Goal: Task Accomplishment & Management: Complete application form

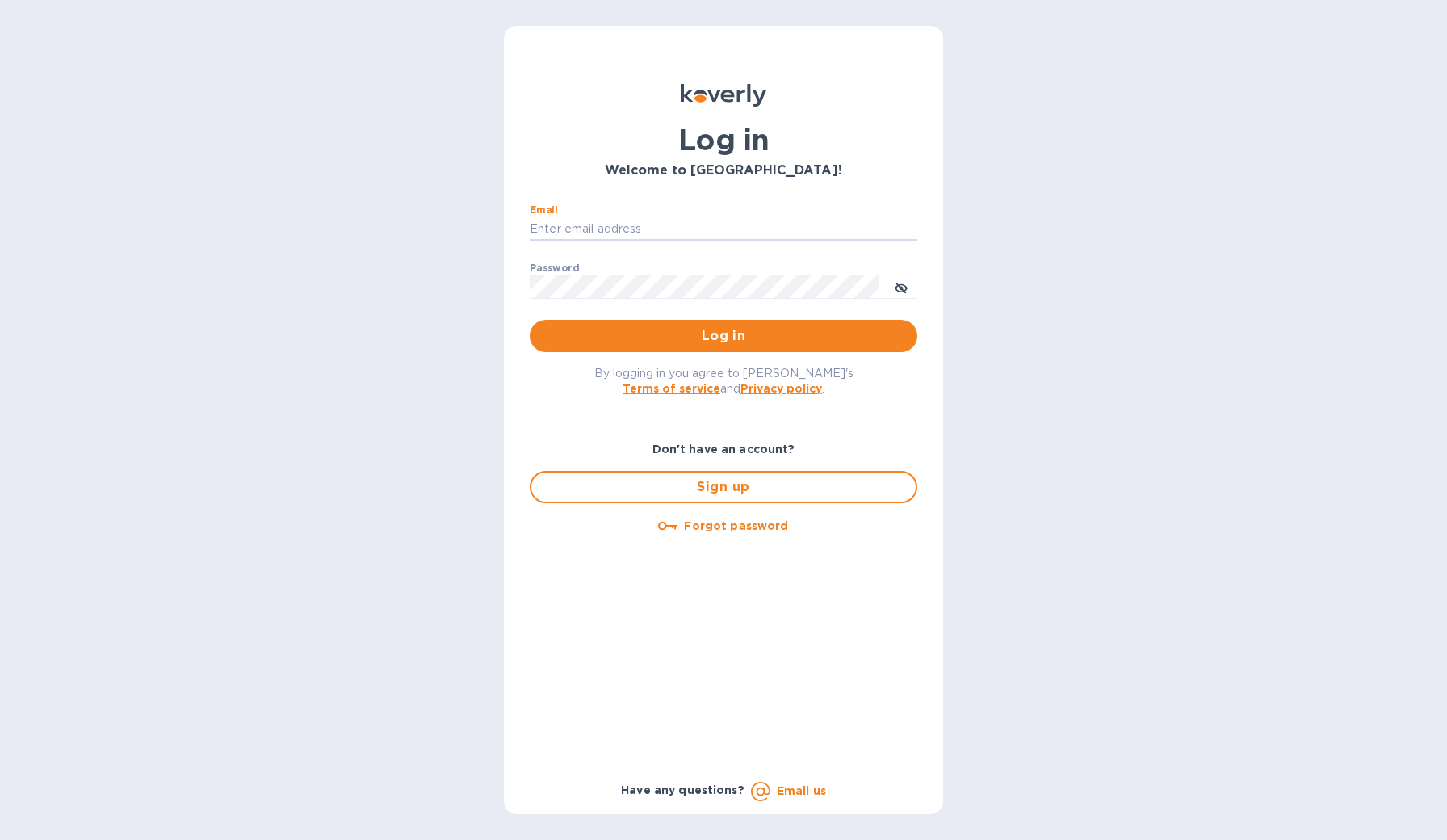
type input "[PERSON_NAME][EMAIL_ADDRESS][DOMAIN_NAME]"
click at [724, 336] on button "Log in" at bounding box center [724, 335] width 388 height 32
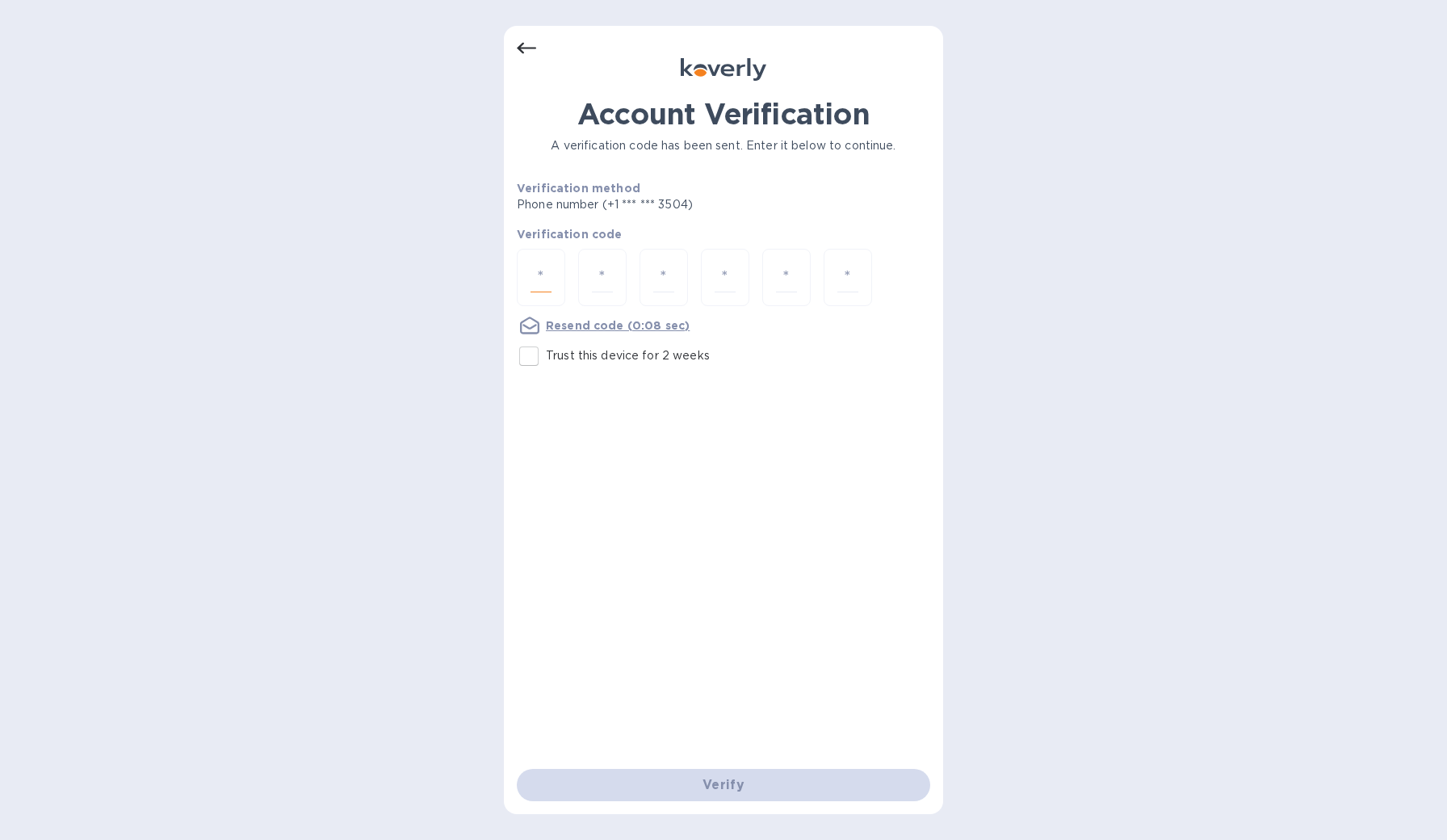
click at [541, 284] on input "number" at bounding box center [541, 277] width 21 height 30
type input "8"
type input "0"
type input "9"
type input "1"
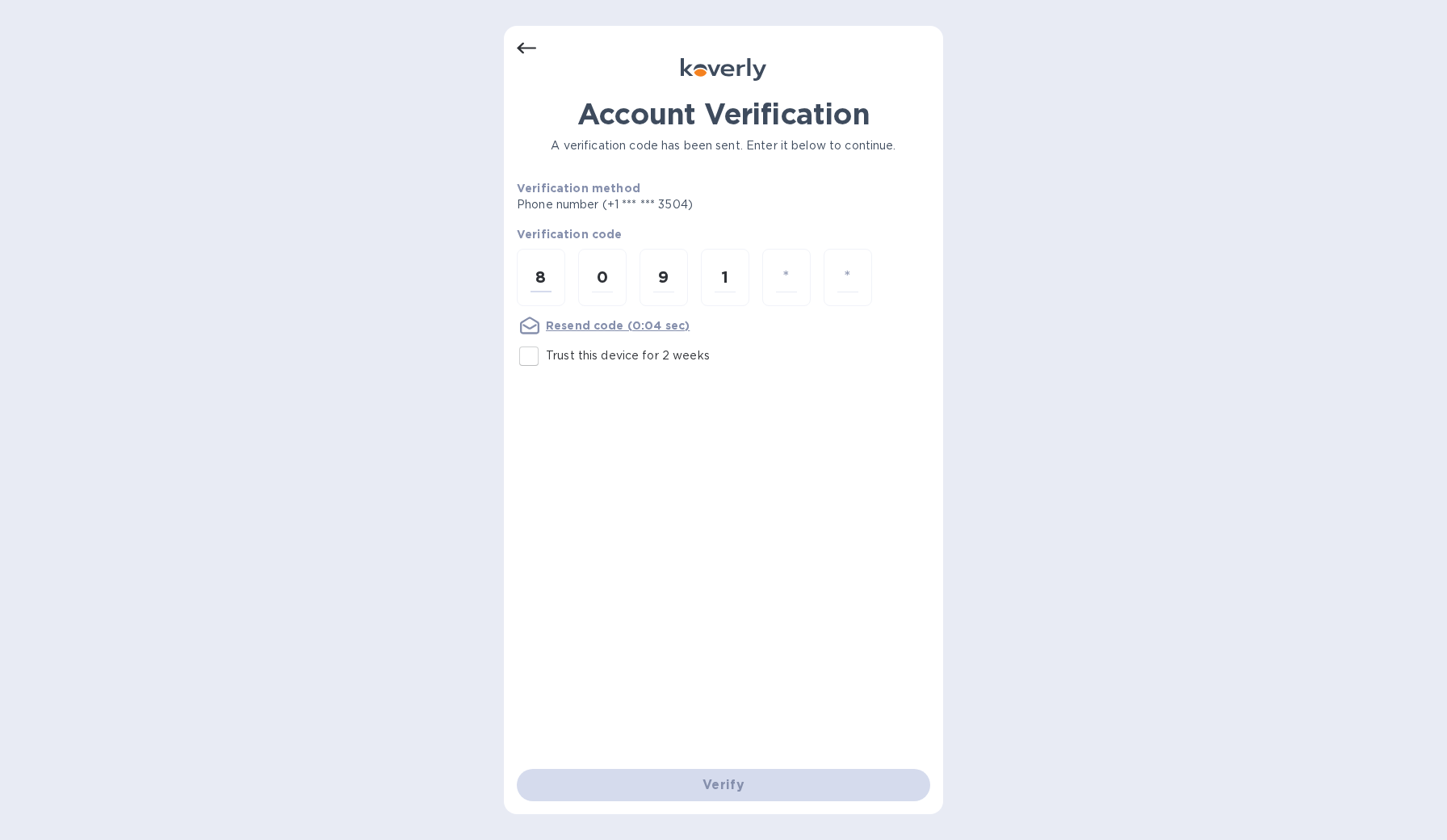
type input "3"
type input "1"
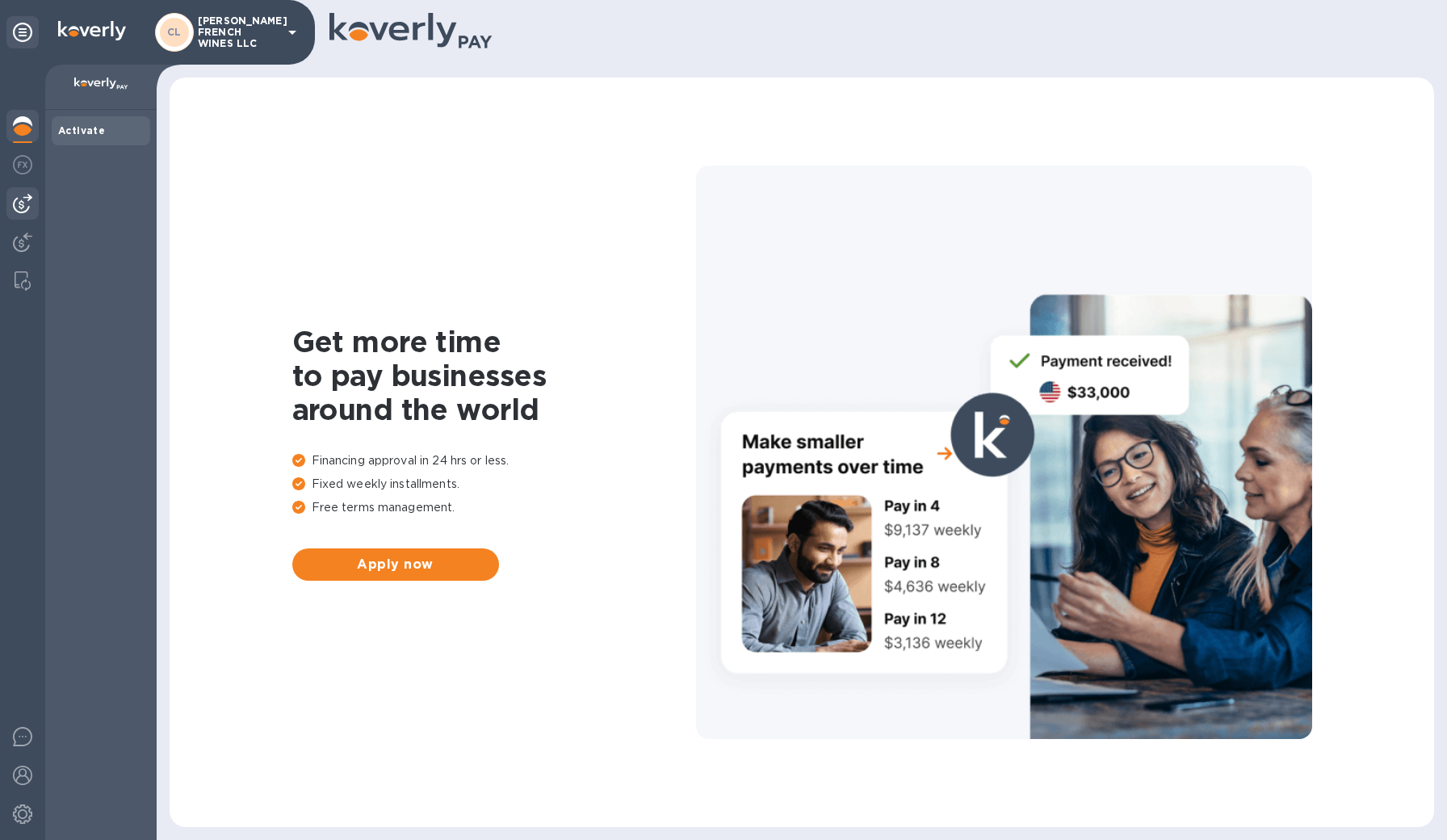
click at [24, 198] on img at bounding box center [22, 203] width 19 height 19
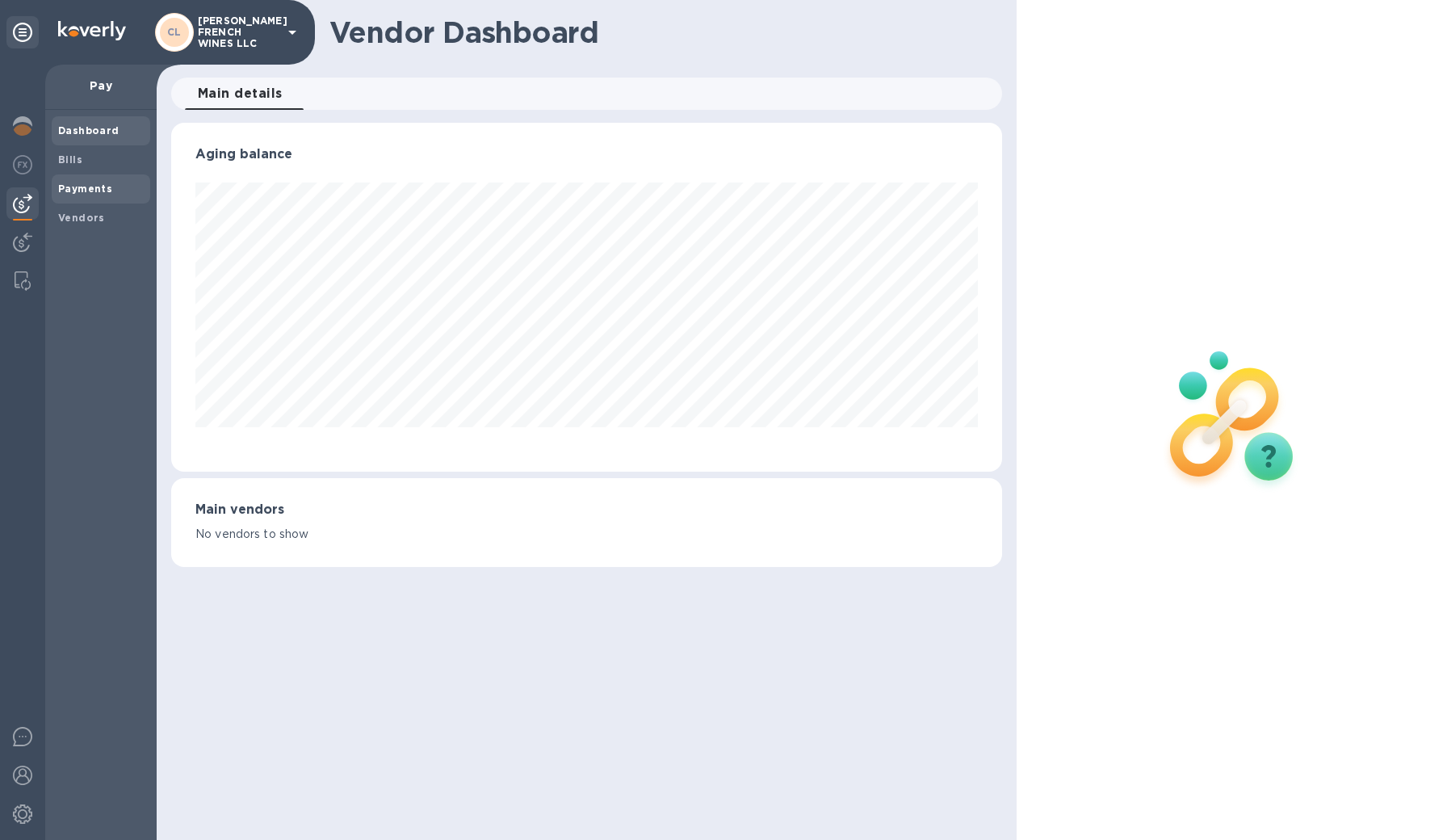
scroll to position [348, 832]
click at [74, 165] on span "Bills" at bounding box center [70, 159] width 24 height 16
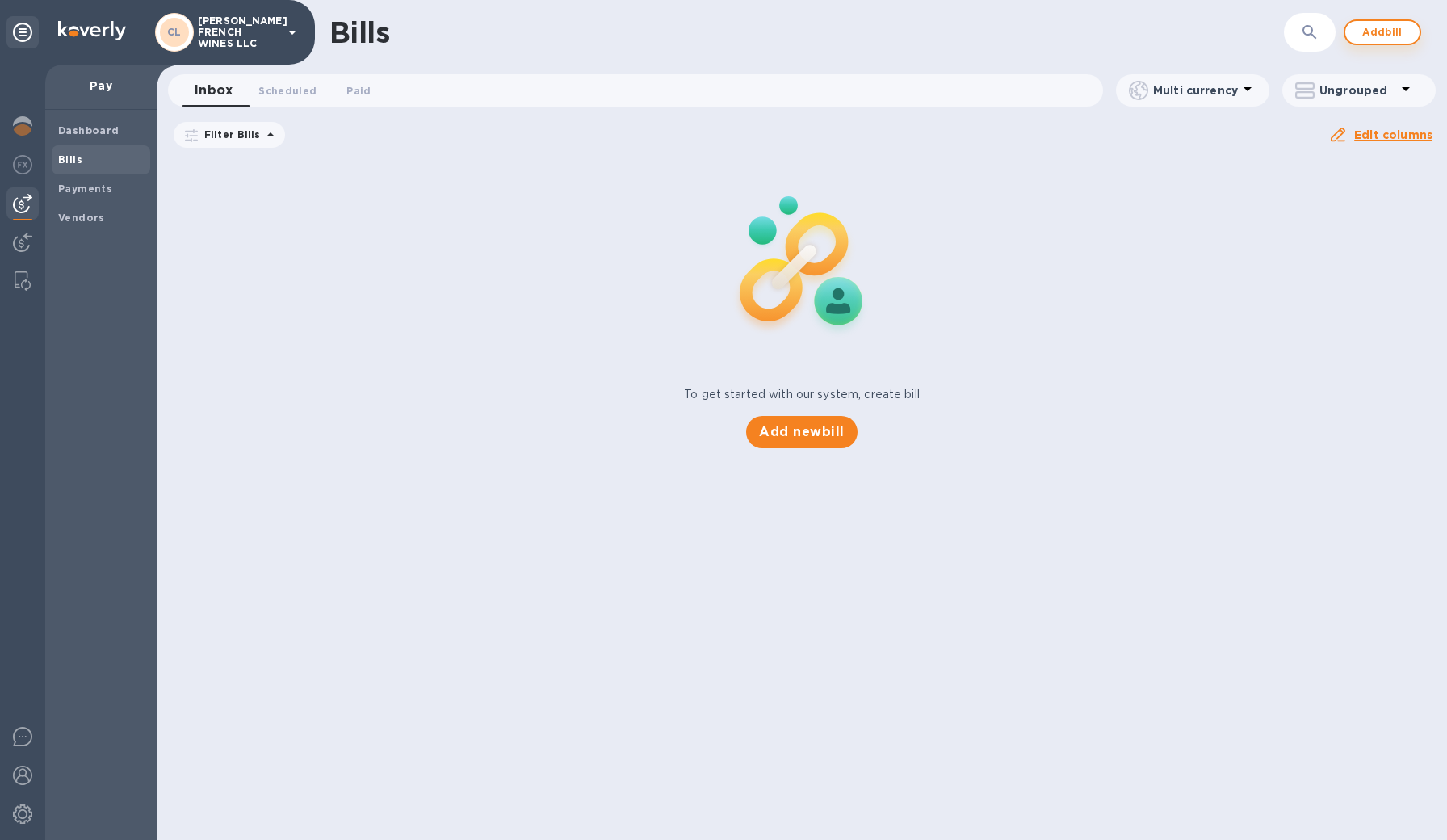
click at [1364, 32] on span "Add bill" at bounding box center [1383, 32] width 48 height 19
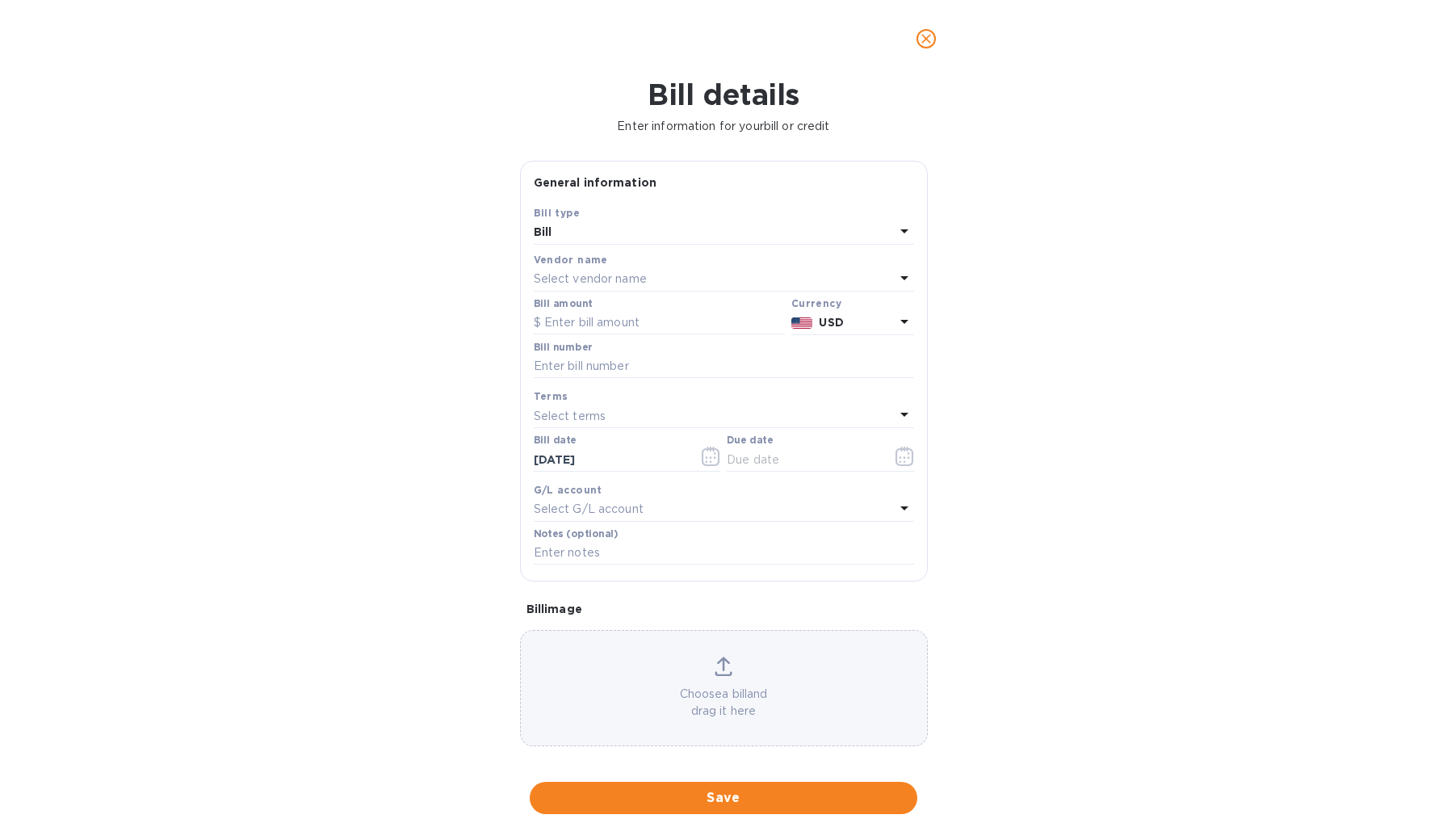
click at [624, 274] on p "Select vendor name" at bounding box center [591, 279] width 113 height 17
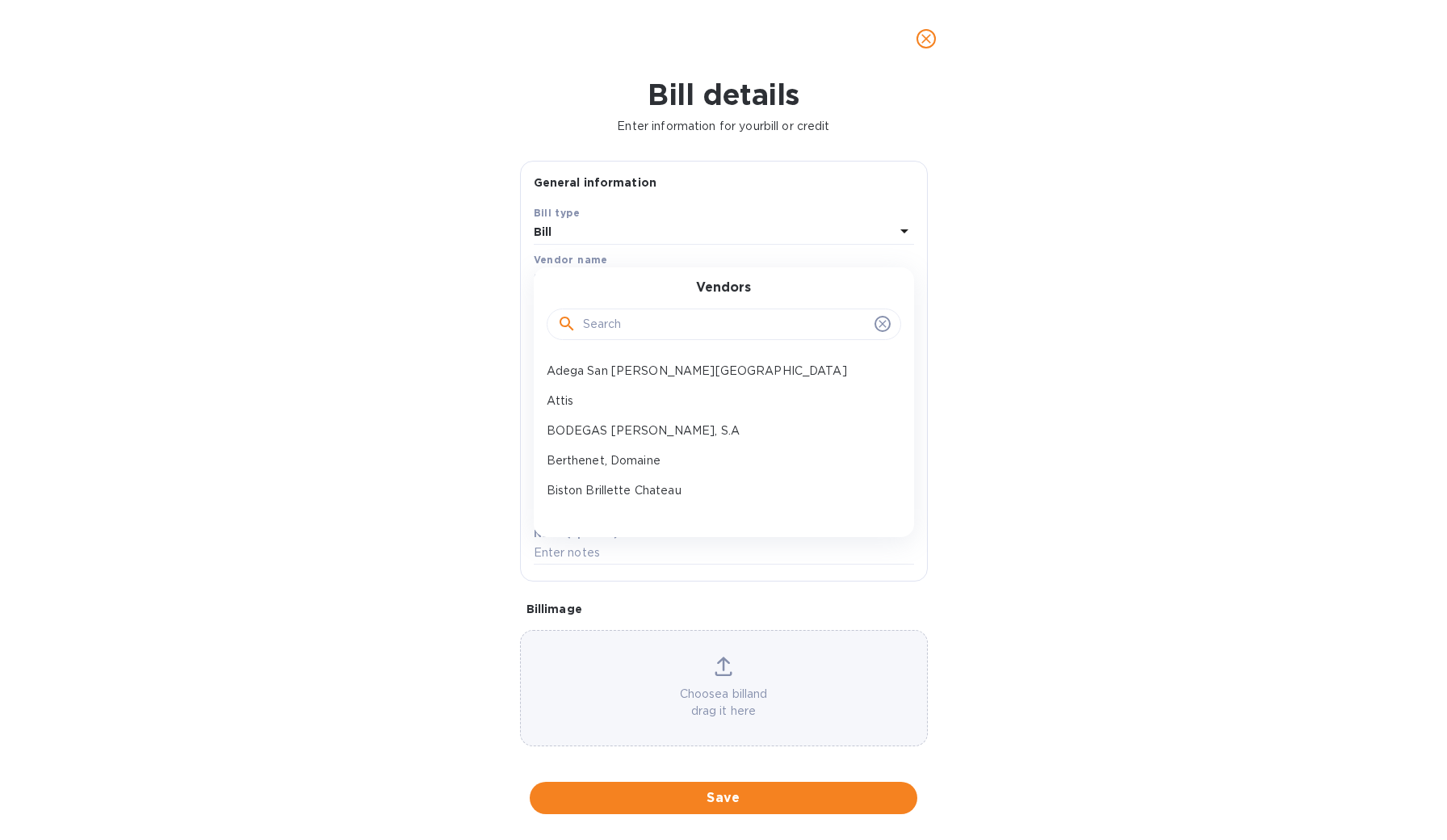
click at [618, 321] on input "text" at bounding box center [726, 324] width 285 height 24
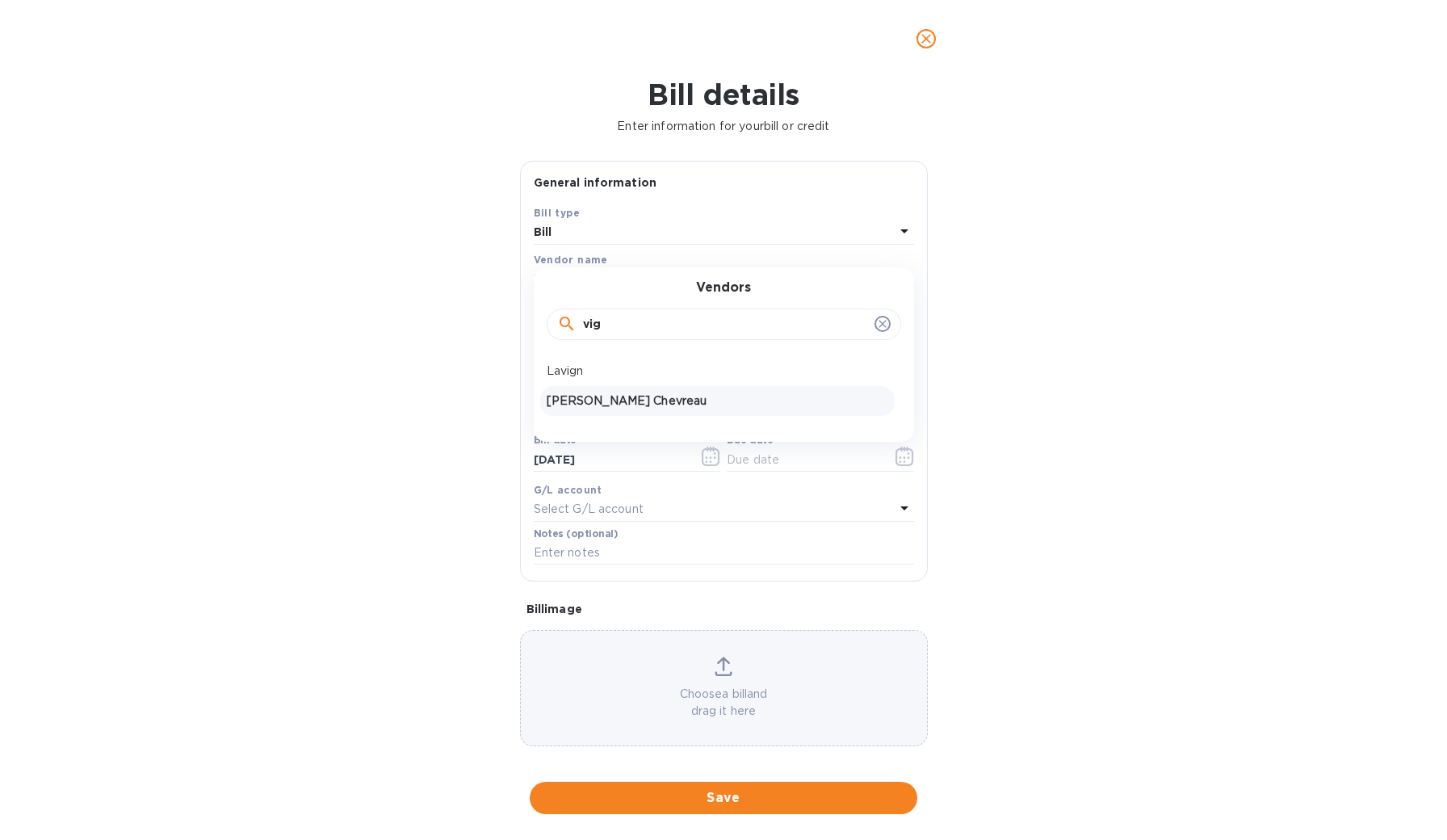
type input "vig"
click at [622, 399] on p "[PERSON_NAME] Chevreau" at bounding box center [717, 401] width 342 height 17
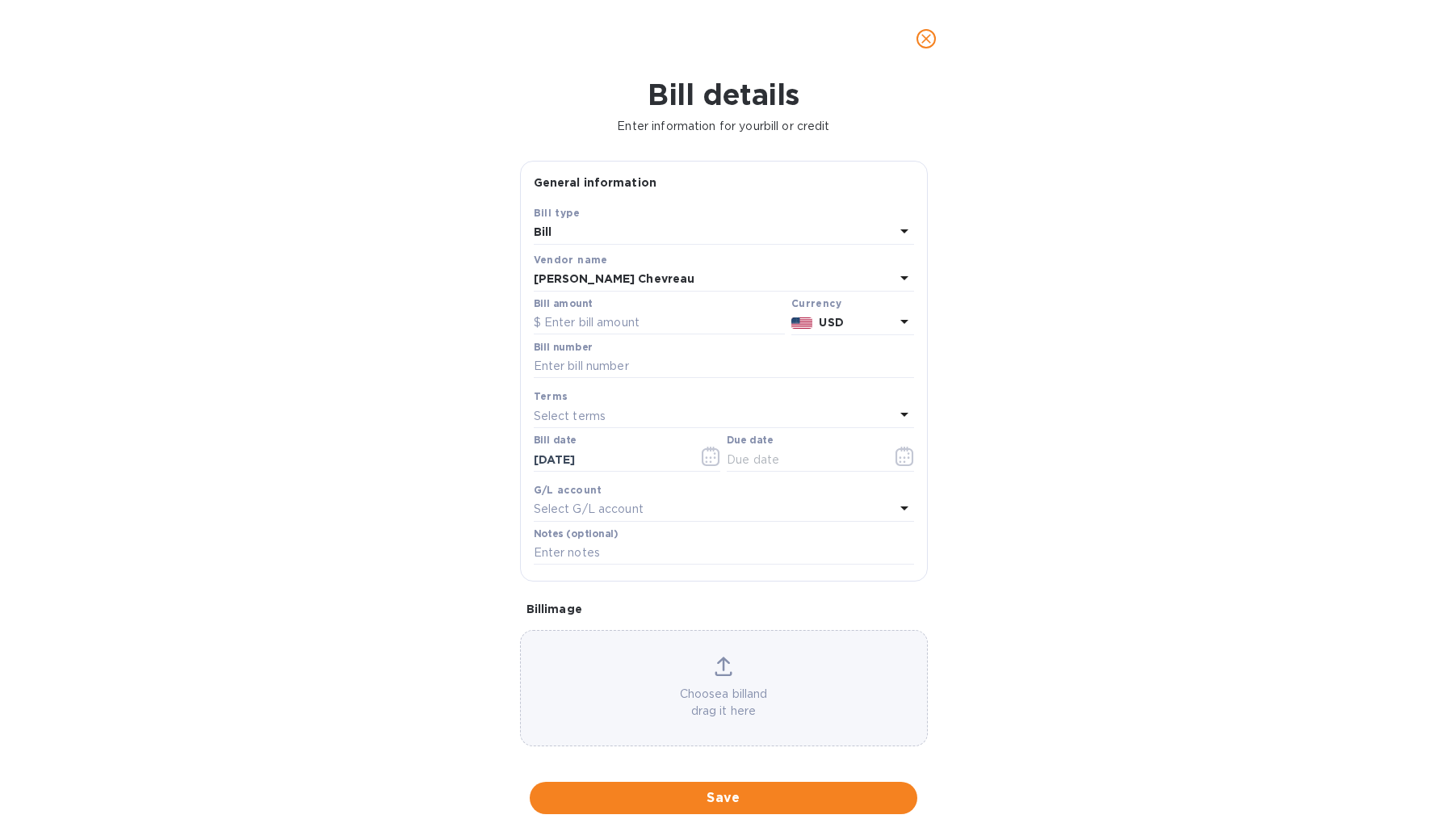
click at [879, 324] on p "USD" at bounding box center [856, 323] width 75 height 17
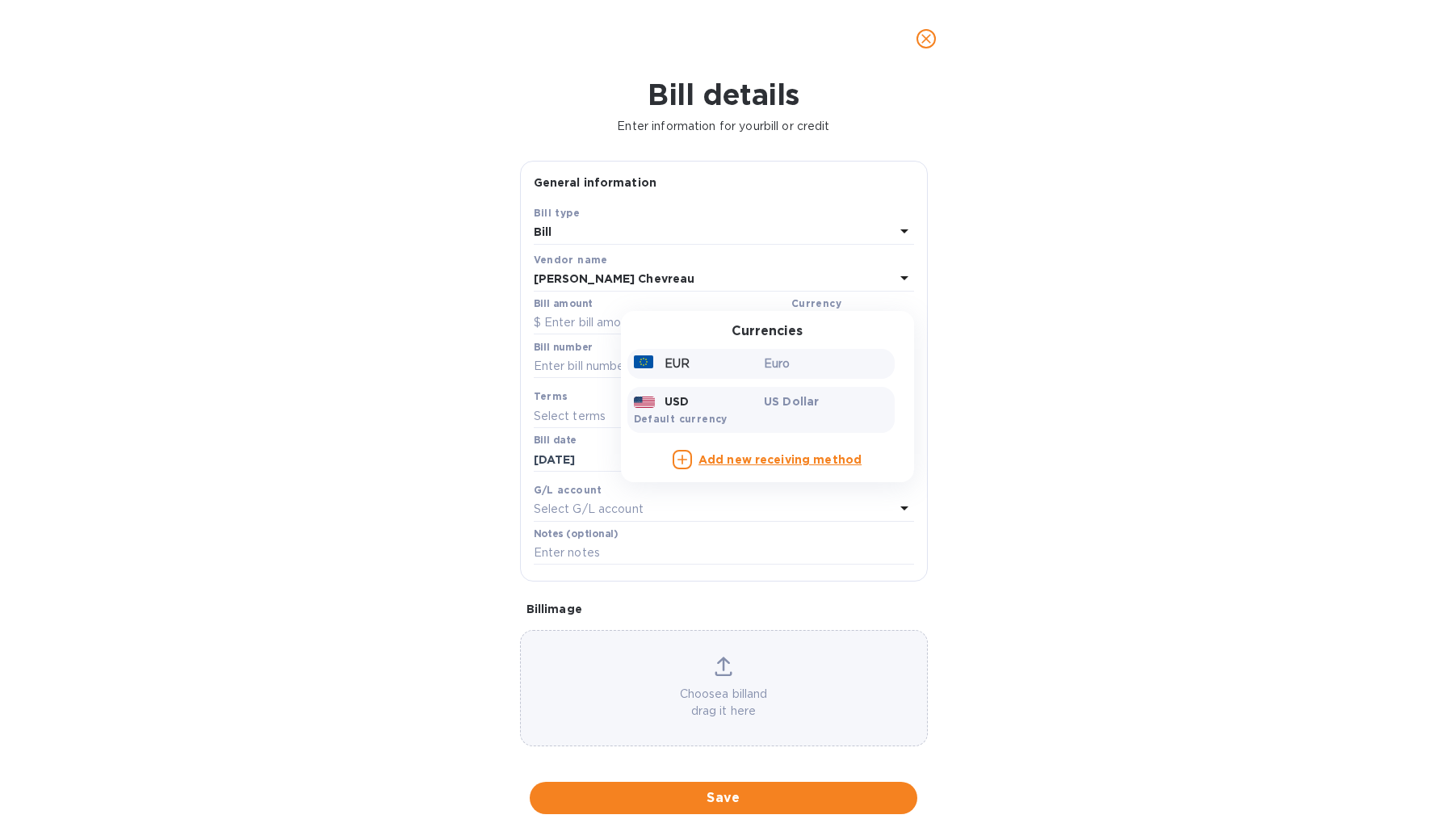
click at [694, 372] on div "EUR" at bounding box center [696, 363] width 131 height 23
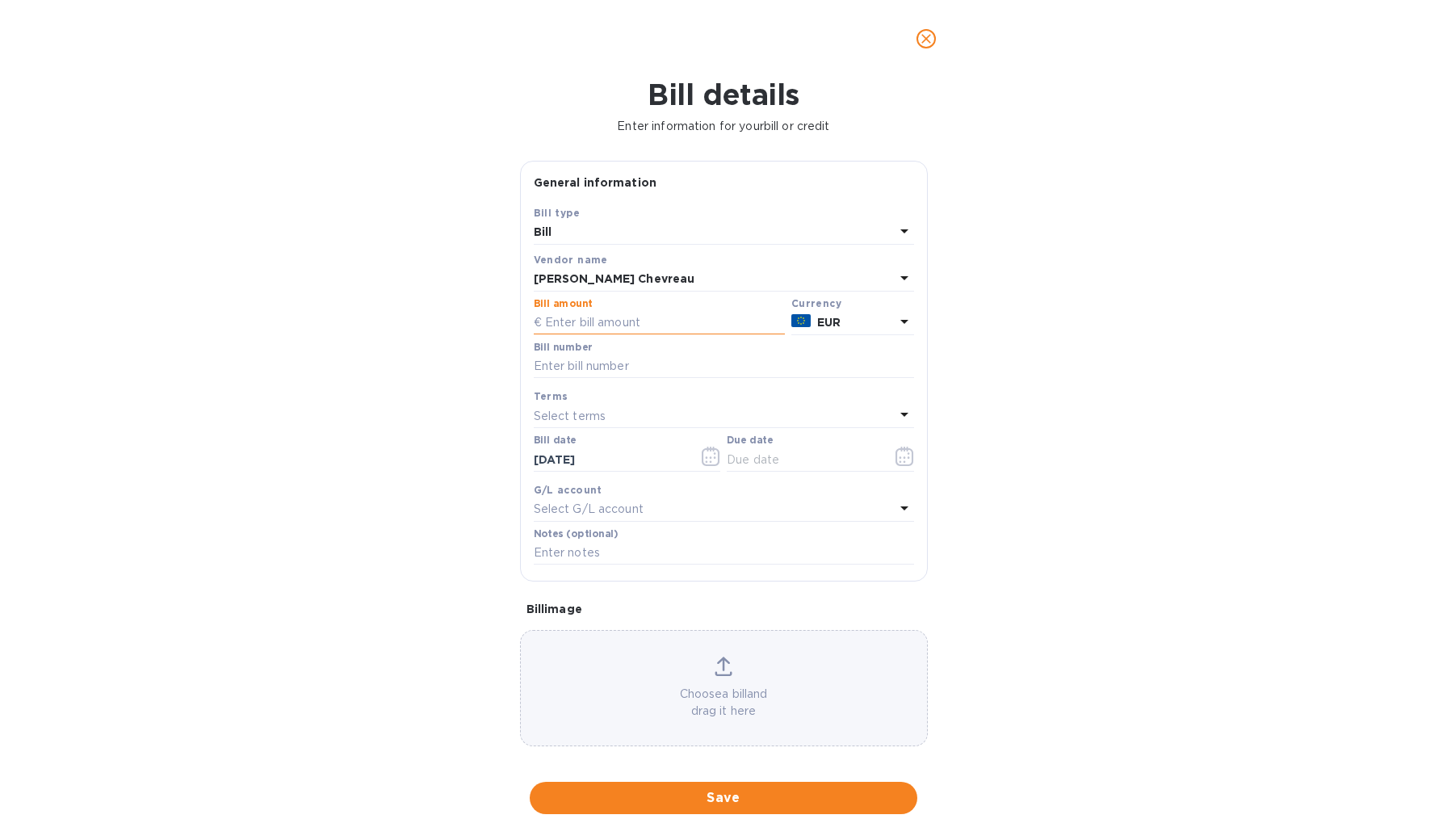
click at [628, 326] on input "text" at bounding box center [660, 323] width 251 height 24
type input "4,300.80"
click at [642, 354] on input "text" at bounding box center [724, 366] width 380 height 24
click at [749, 456] on input "text" at bounding box center [803, 459] width 152 height 24
click at [895, 458] on icon "button" at bounding box center [904, 456] width 18 height 19
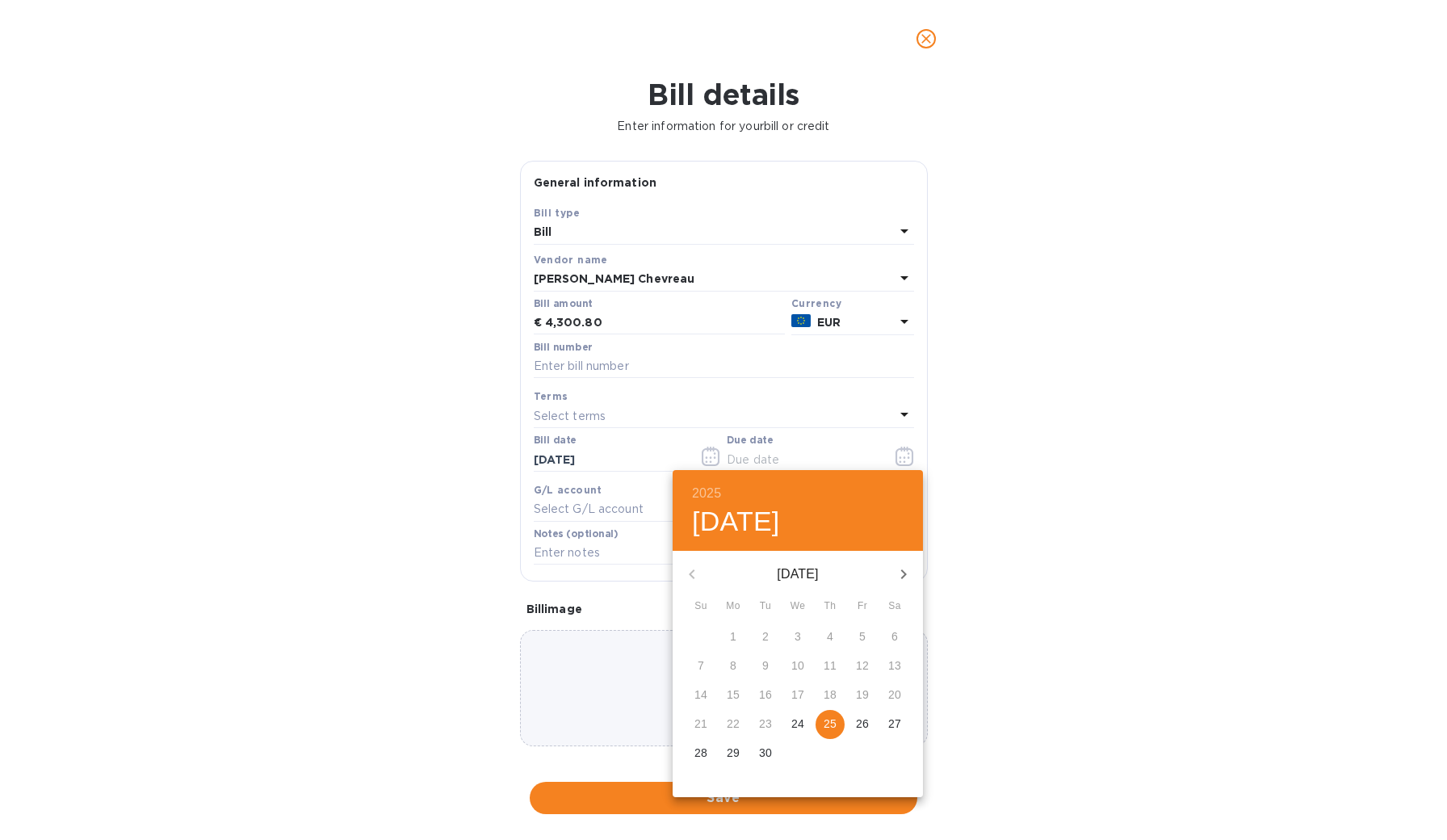
click at [828, 721] on p "25" at bounding box center [830, 723] width 13 height 16
type input "[DATE]"
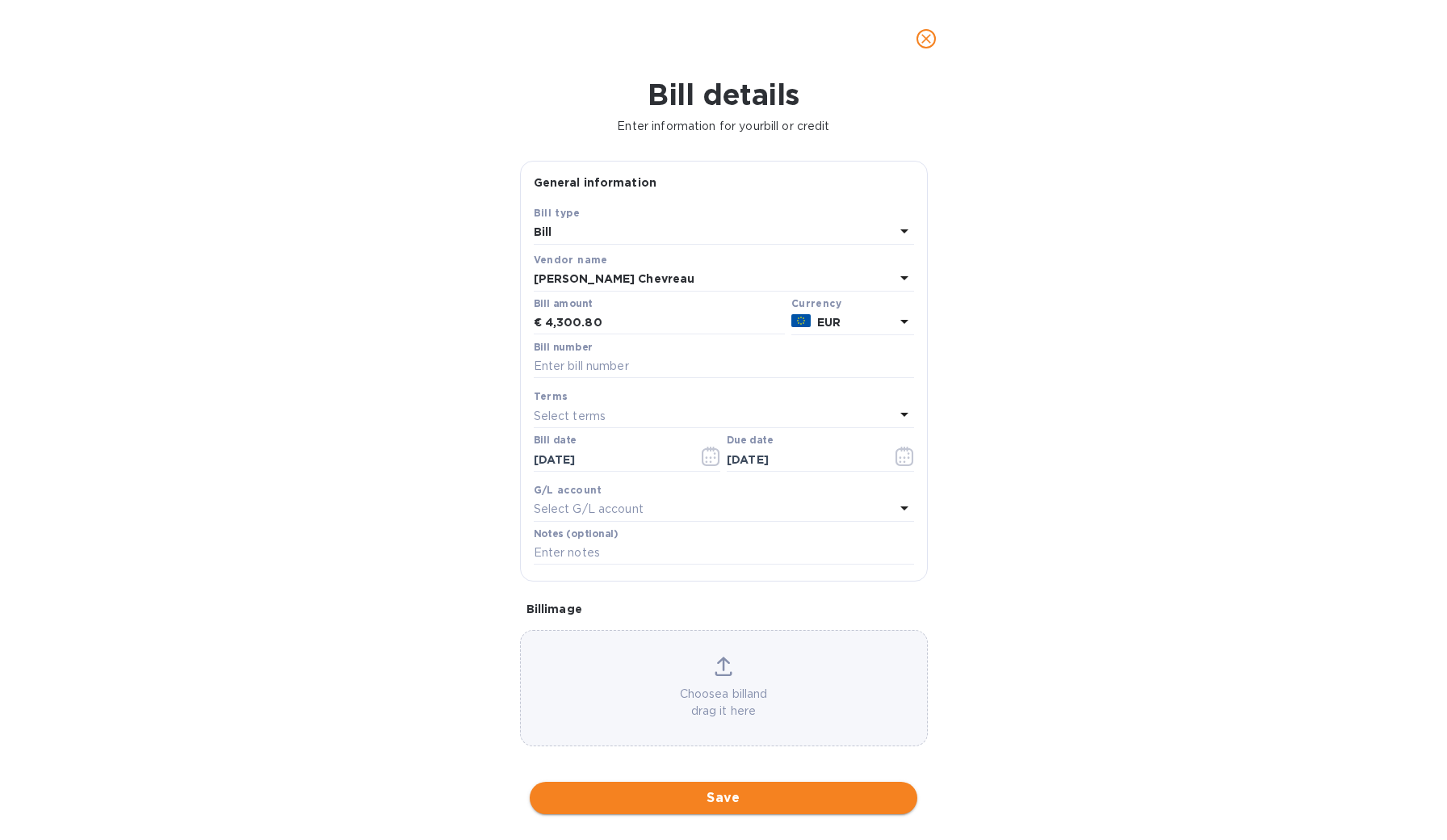
click at [711, 793] on span "Save" at bounding box center [723, 797] width 362 height 19
click at [603, 360] on input "text" at bounding box center [724, 366] width 380 height 24
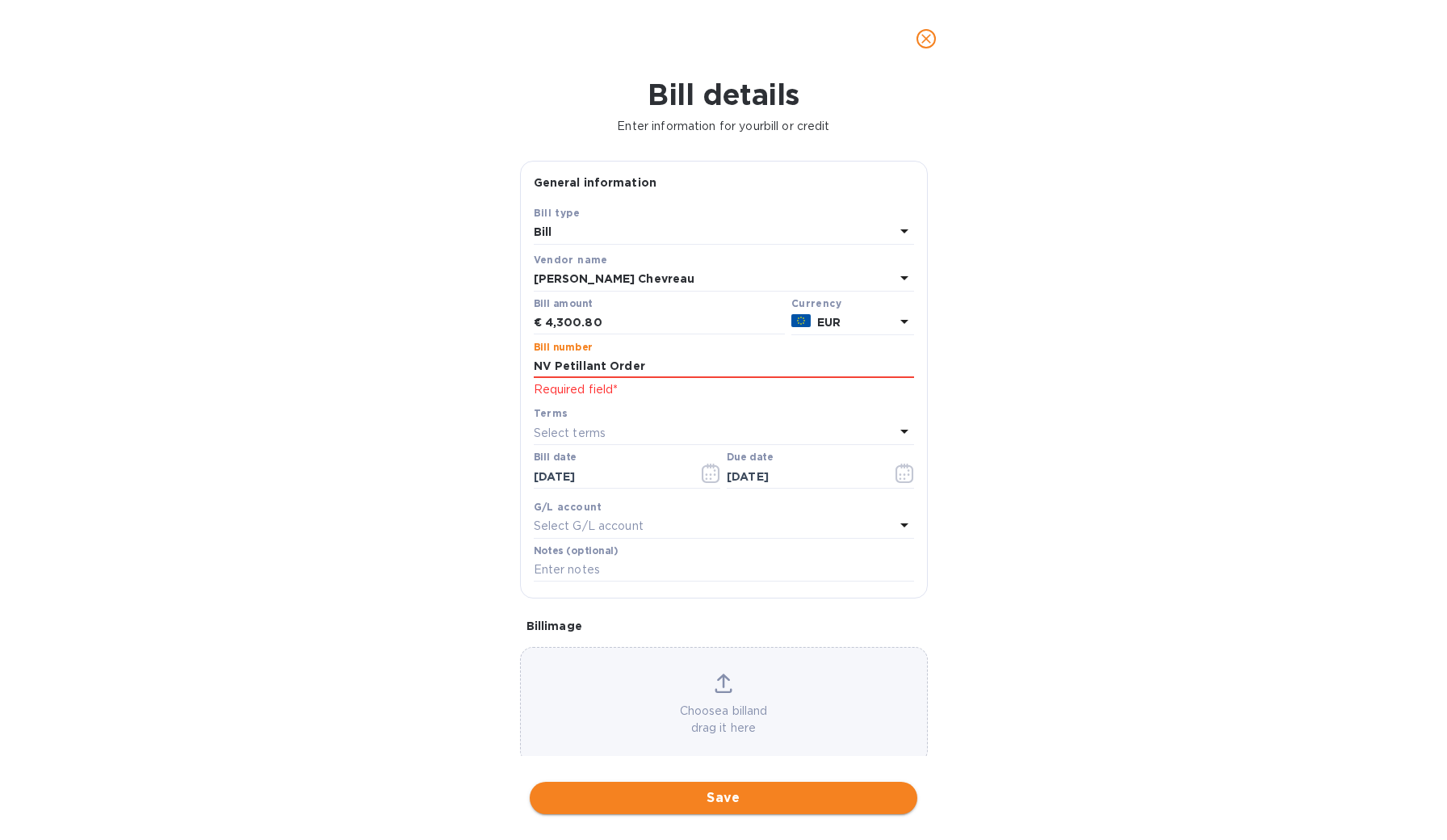
type input "NV Petillant Order"
click at [698, 788] on span "Save" at bounding box center [723, 797] width 362 height 19
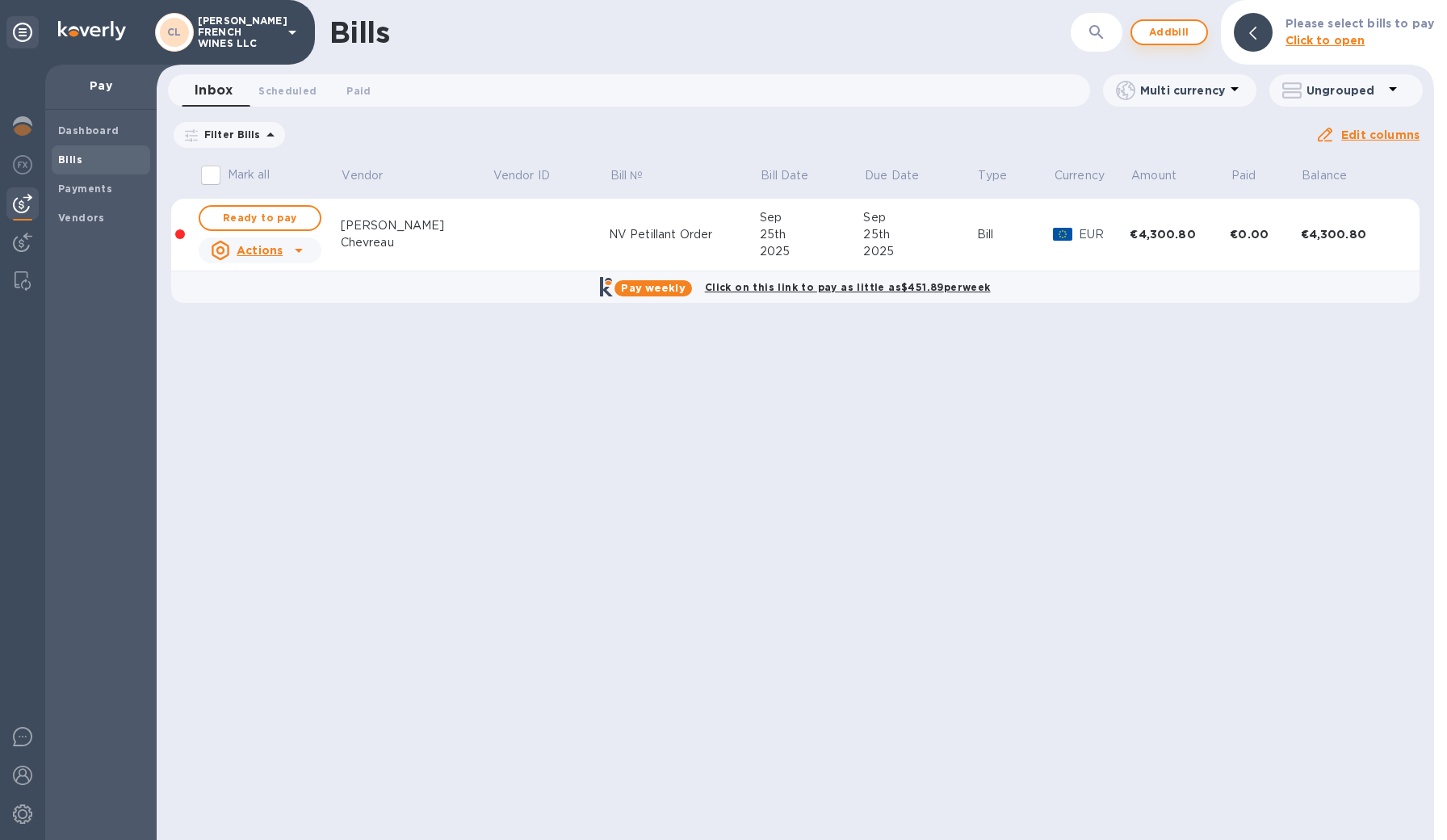
click at [1177, 33] on span "Add bill" at bounding box center [1169, 32] width 48 height 19
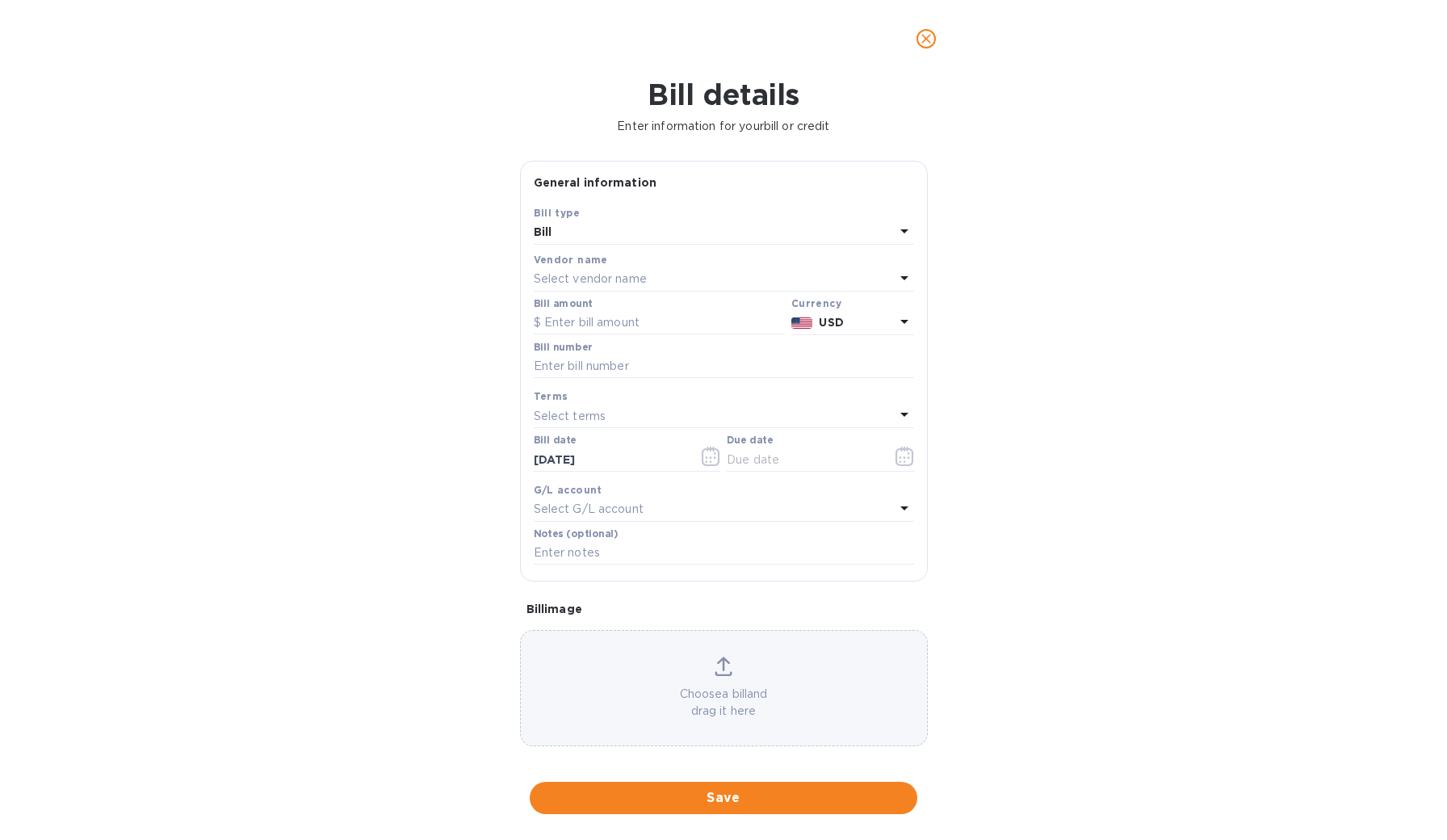
click at [671, 274] on div "Select vendor name" at bounding box center [715, 279] width 361 height 22
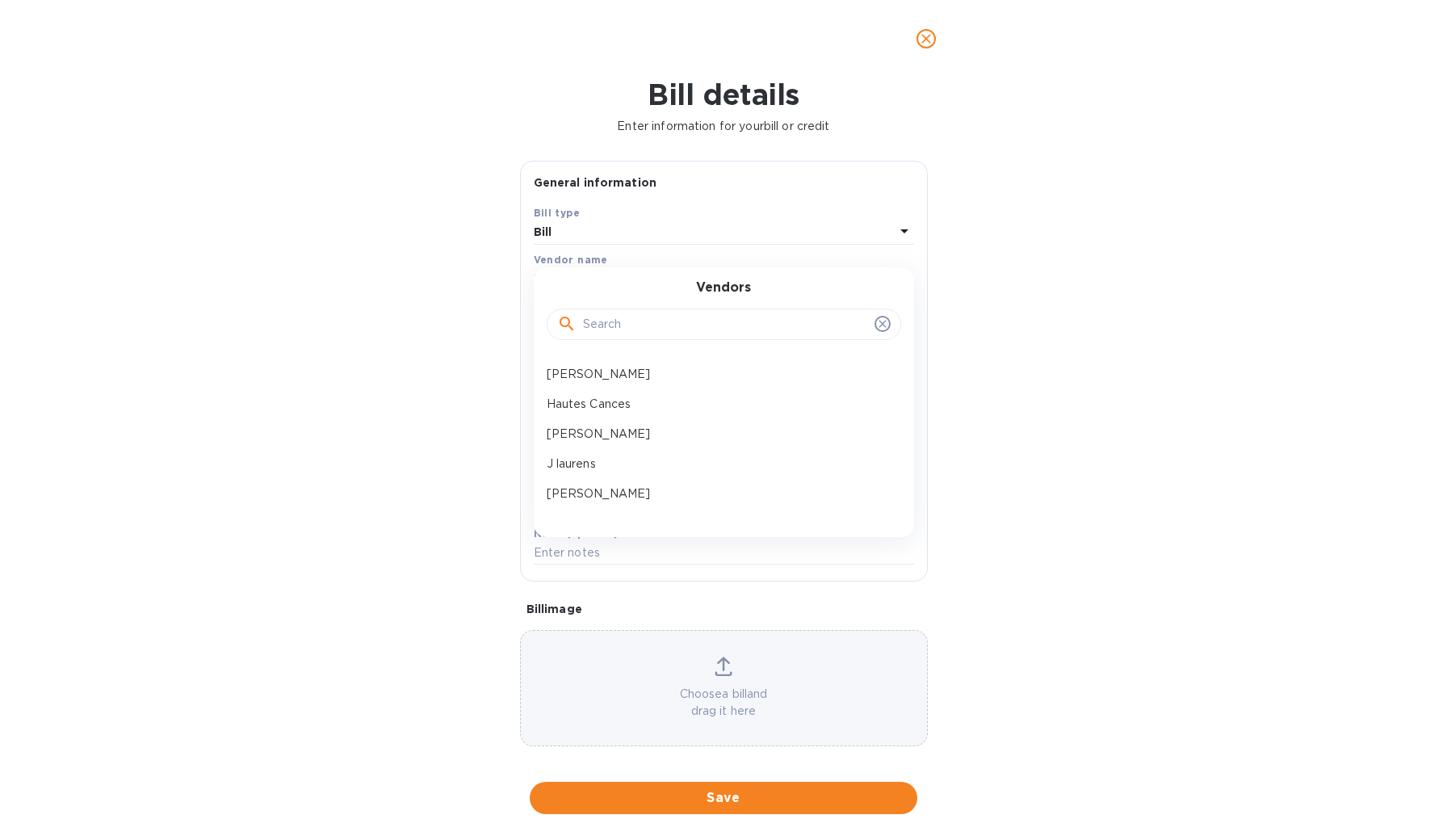
scroll to position [631, 0]
click at [675, 452] on p "J laurens" at bounding box center [717, 457] width 342 height 17
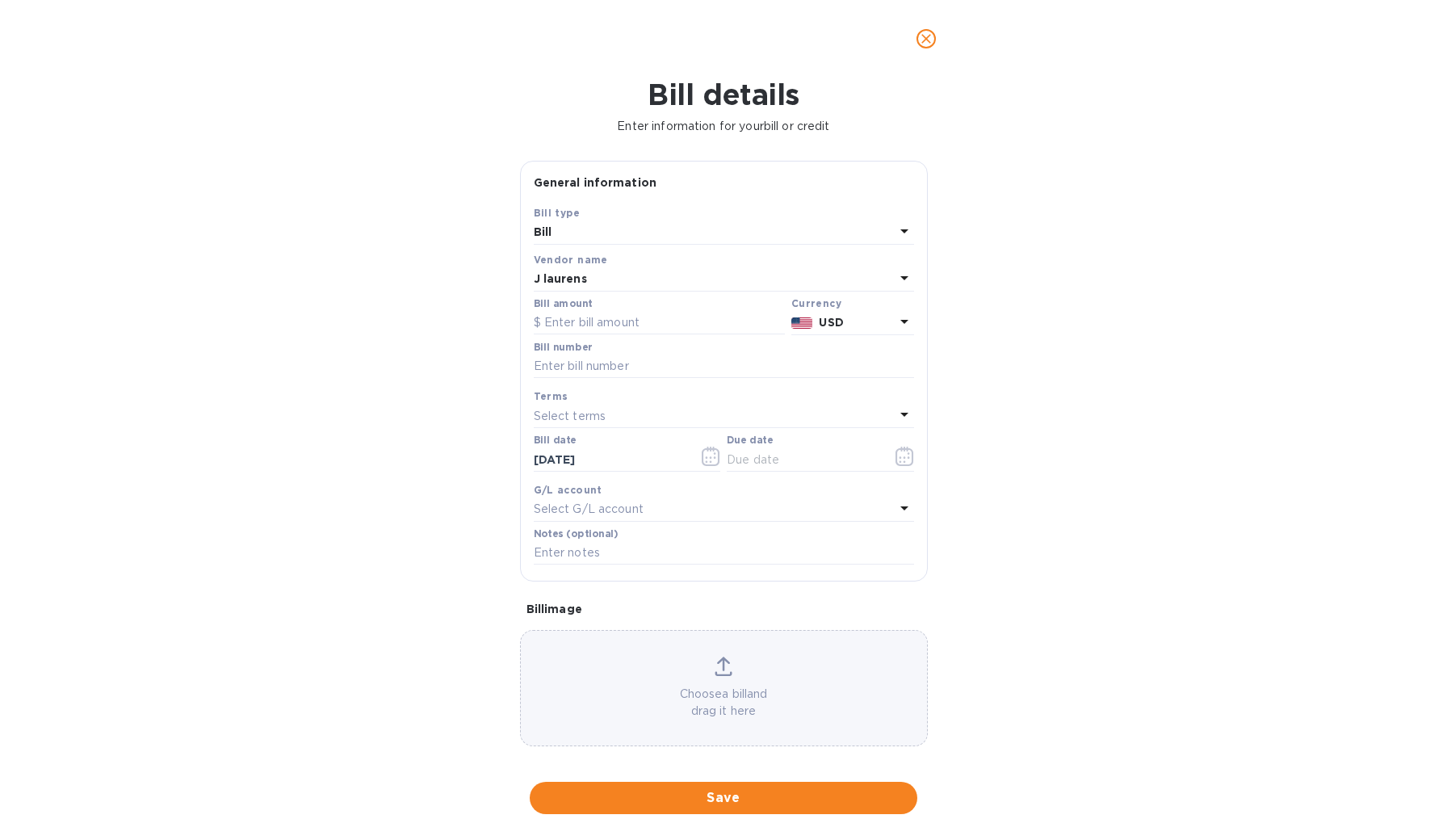
click at [850, 323] on p "USD" at bounding box center [856, 323] width 75 height 17
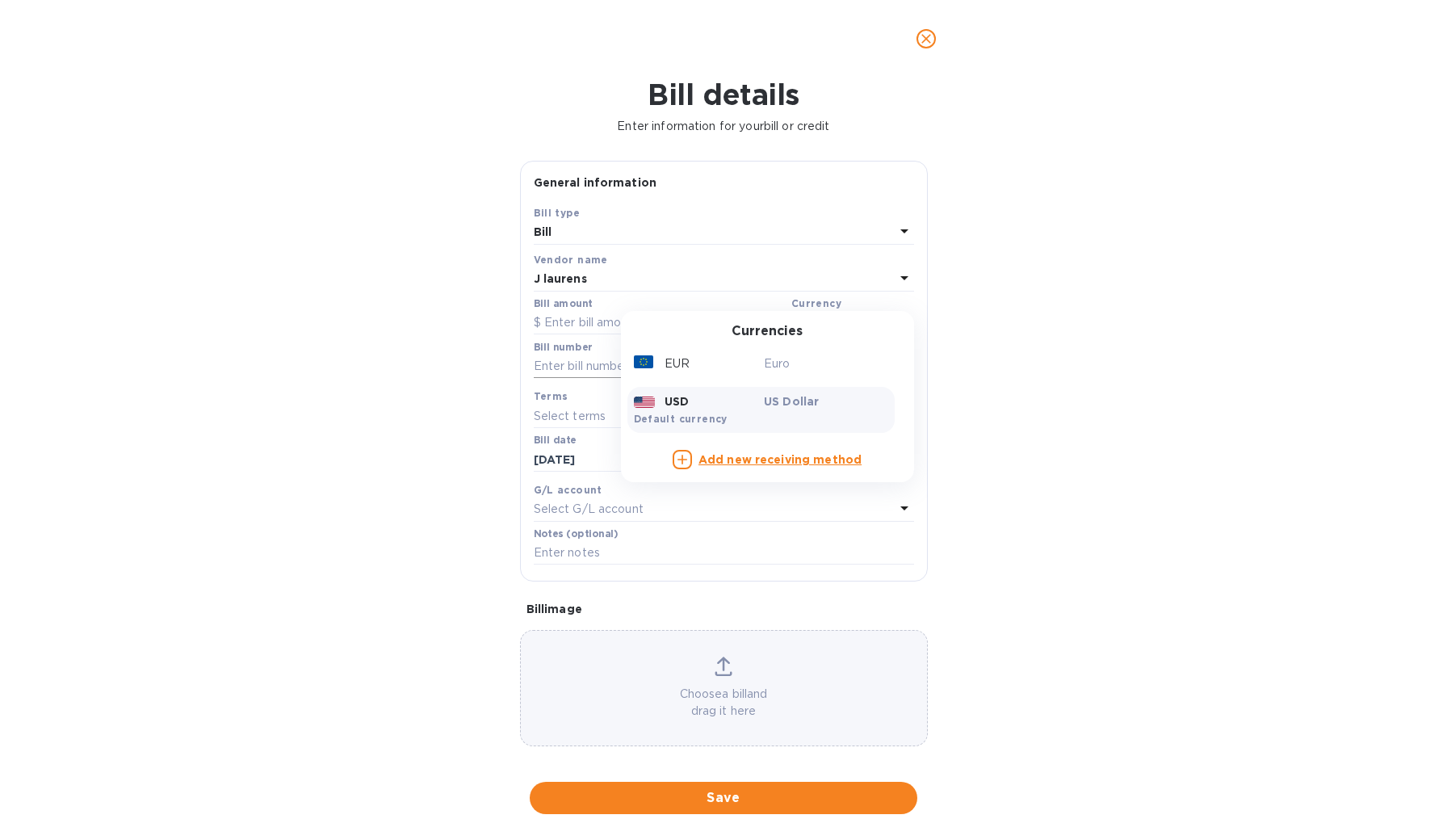
click at [705, 363] on div "EUR" at bounding box center [696, 363] width 131 height 23
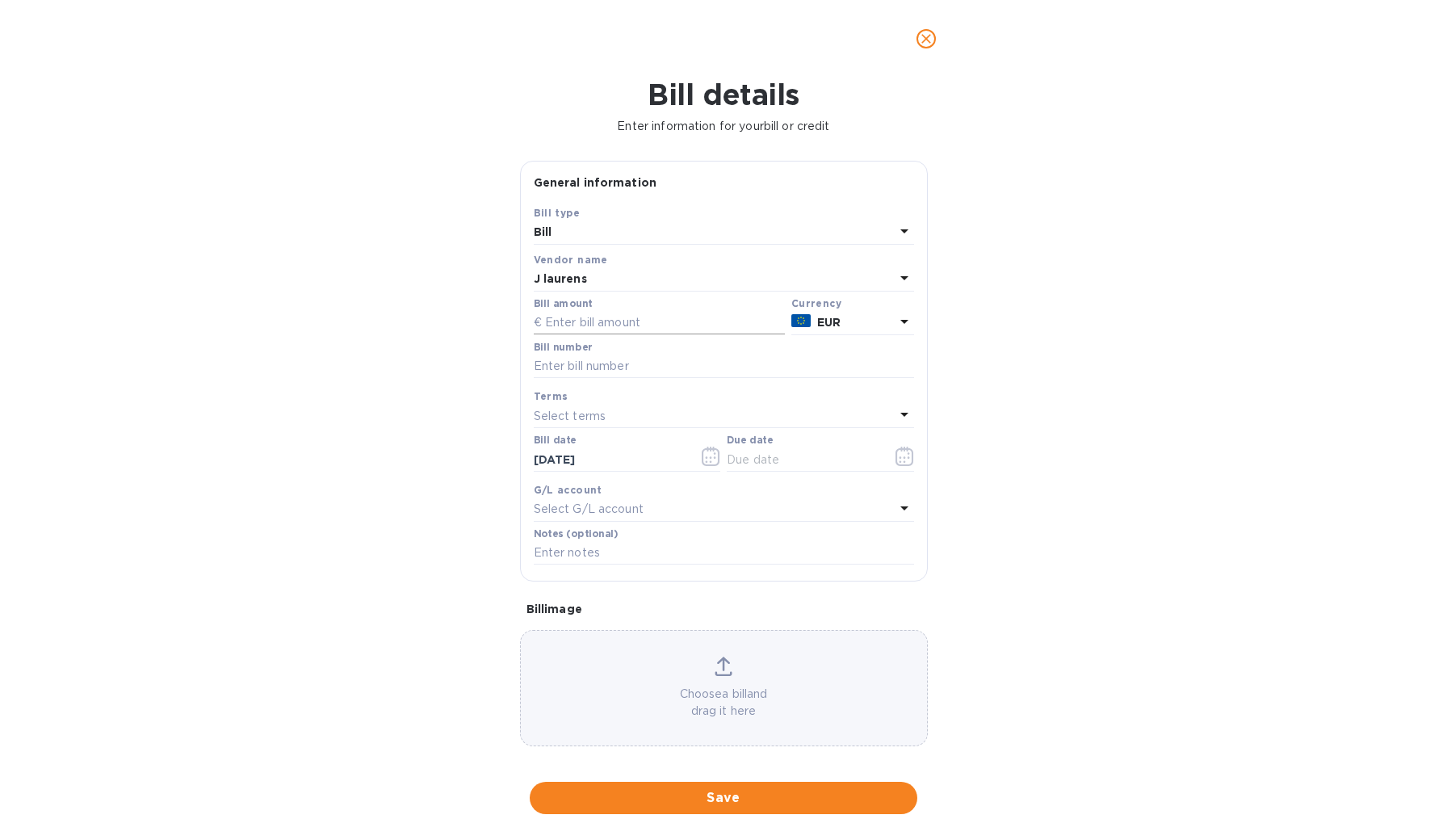
click at [632, 324] on input "text" at bounding box center [660, 323] width 251 height 24
type input "6,222.26"
click at [646, 361] on input "text" at bounding box center [724, 366] width 380 height 24
type input "FC17182 minus discounts"
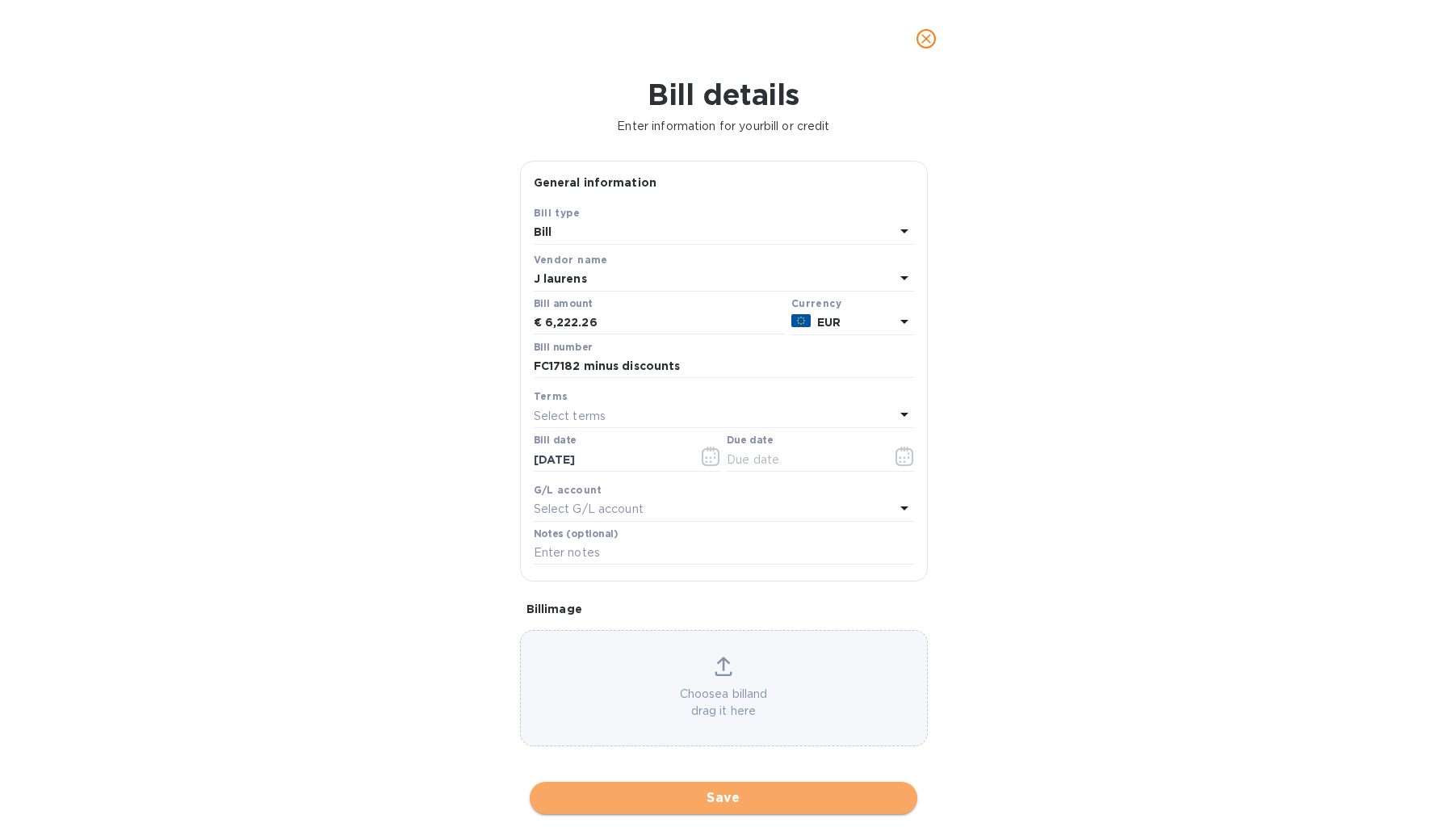
click at [705, 788] on span "Save" at bounding box center [723, 797] width 362 height 19
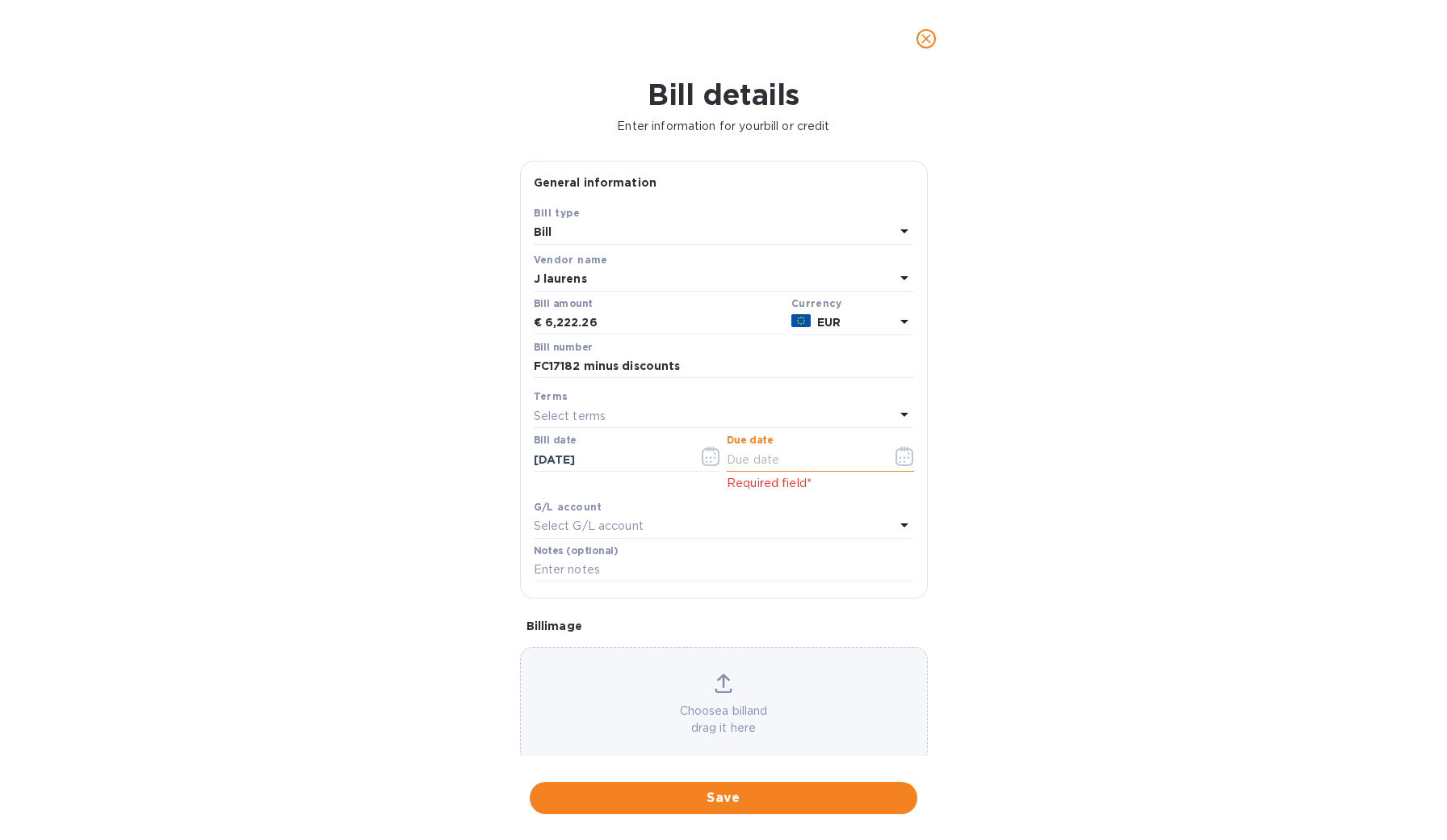
click at [770, 463] on input "text" at bounding box center [803, 459] width 152 height 24
click at [895, 454] on icon "button" at bounding box center [904, 456] width 18 height 19
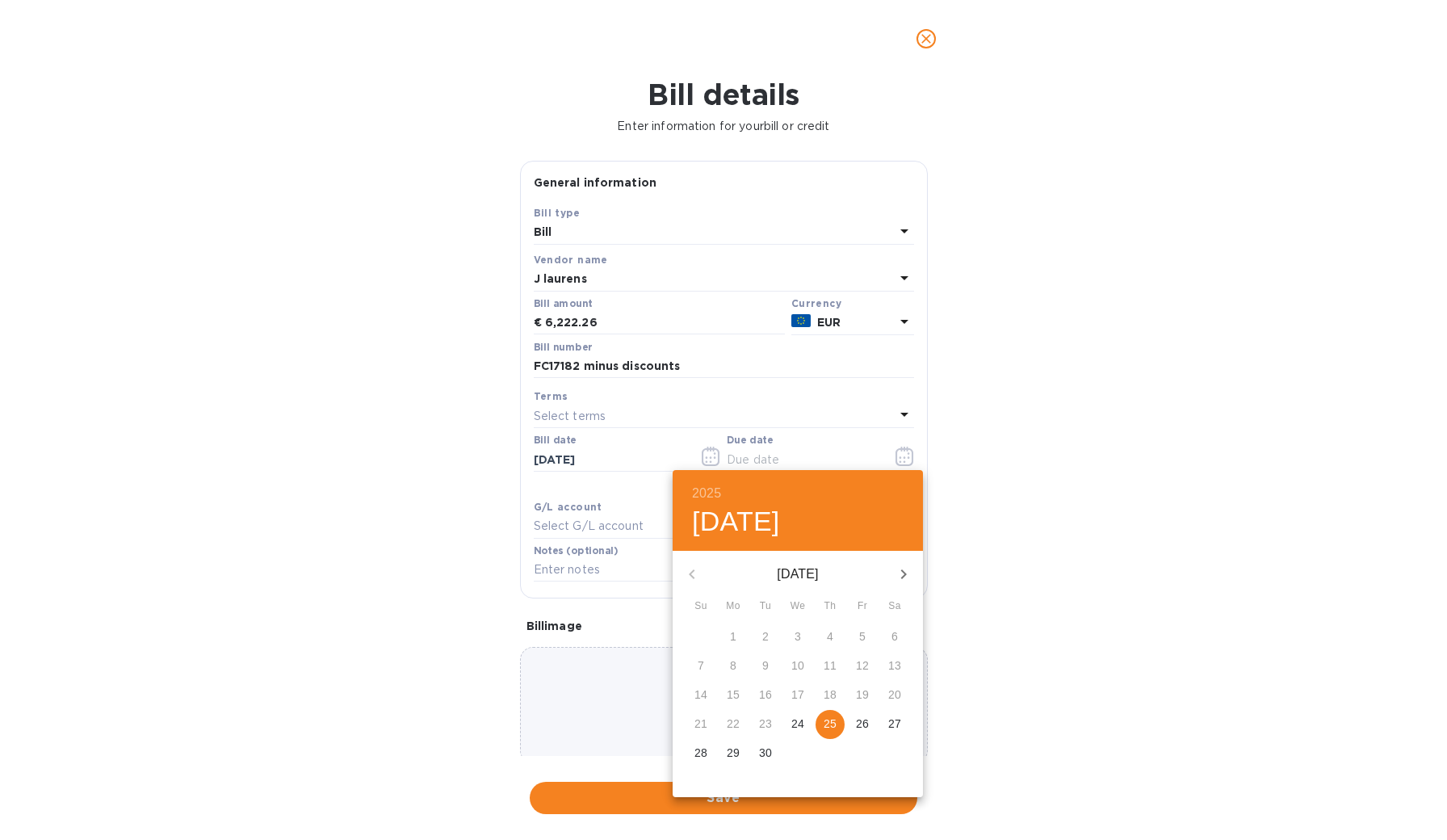
click at [826, 724] on p "25" at bounding box center [830, 723] width 13 height 16
type input "[DATE]"
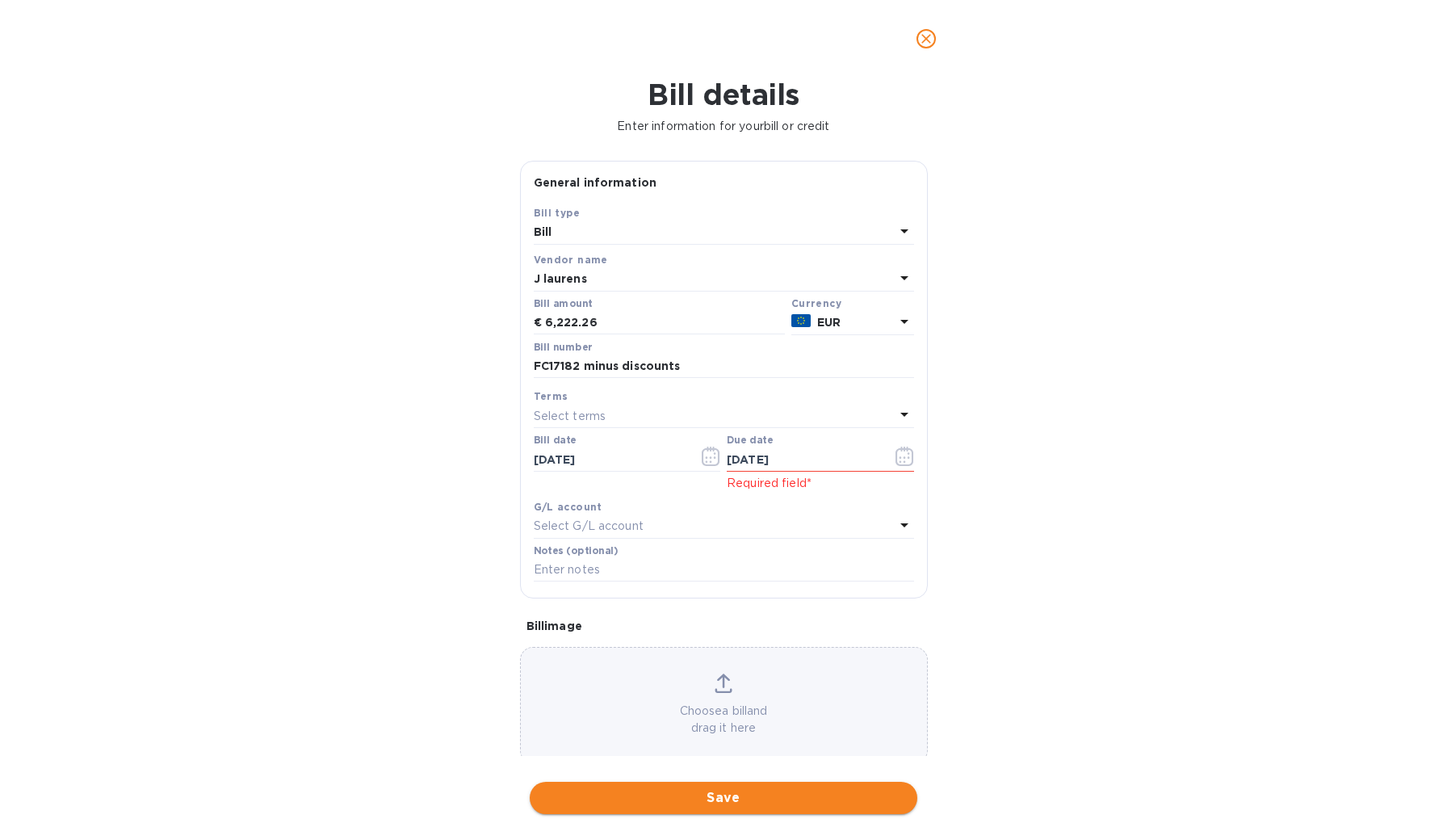
click at [746, 788] on span "Save" at bounding box center [723, 797] width 362 height 19
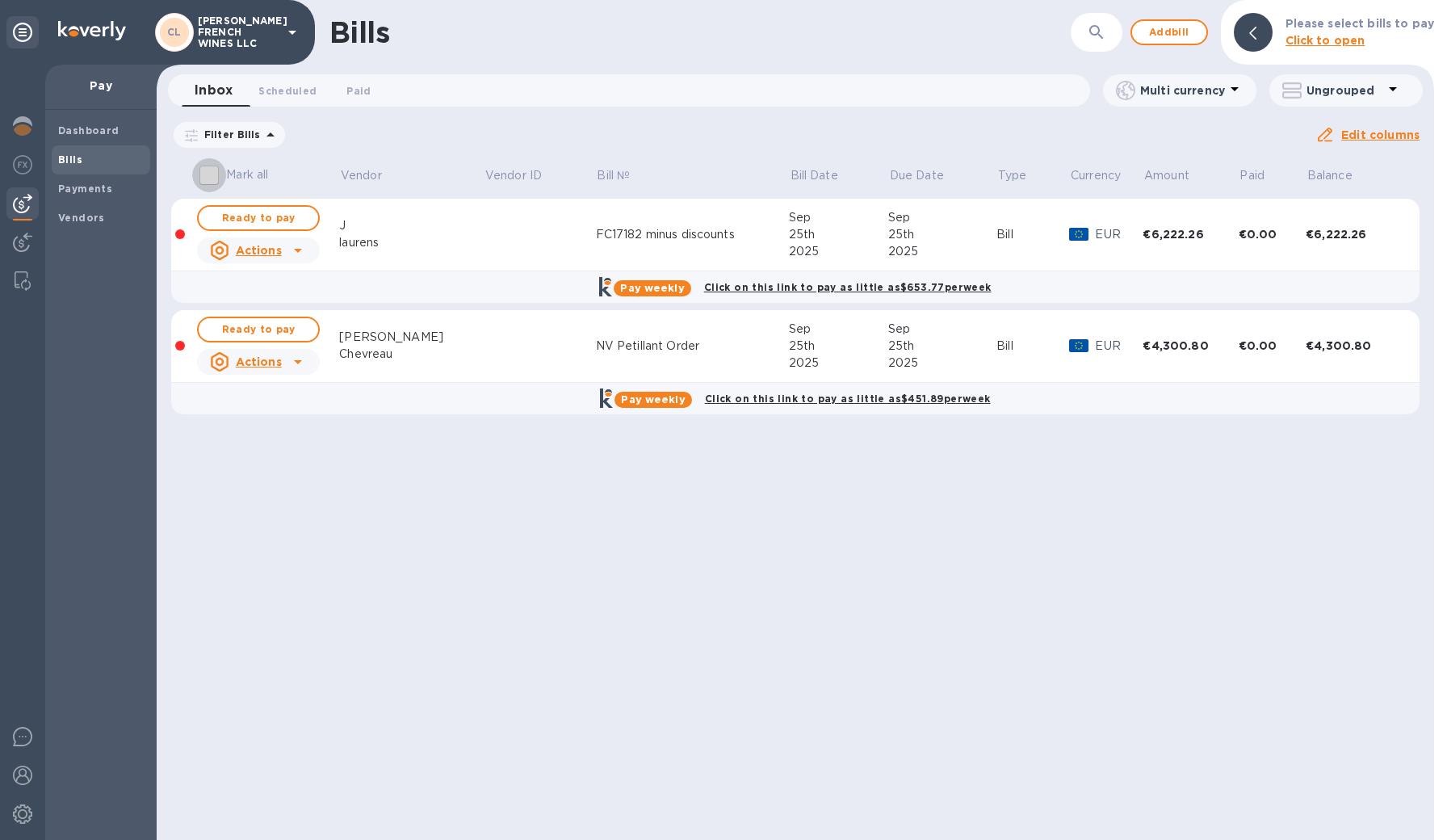
click at [208, 175] on input "Mark all" at bounding box center [209, 175] width 34 height 34
checkbox input "true"
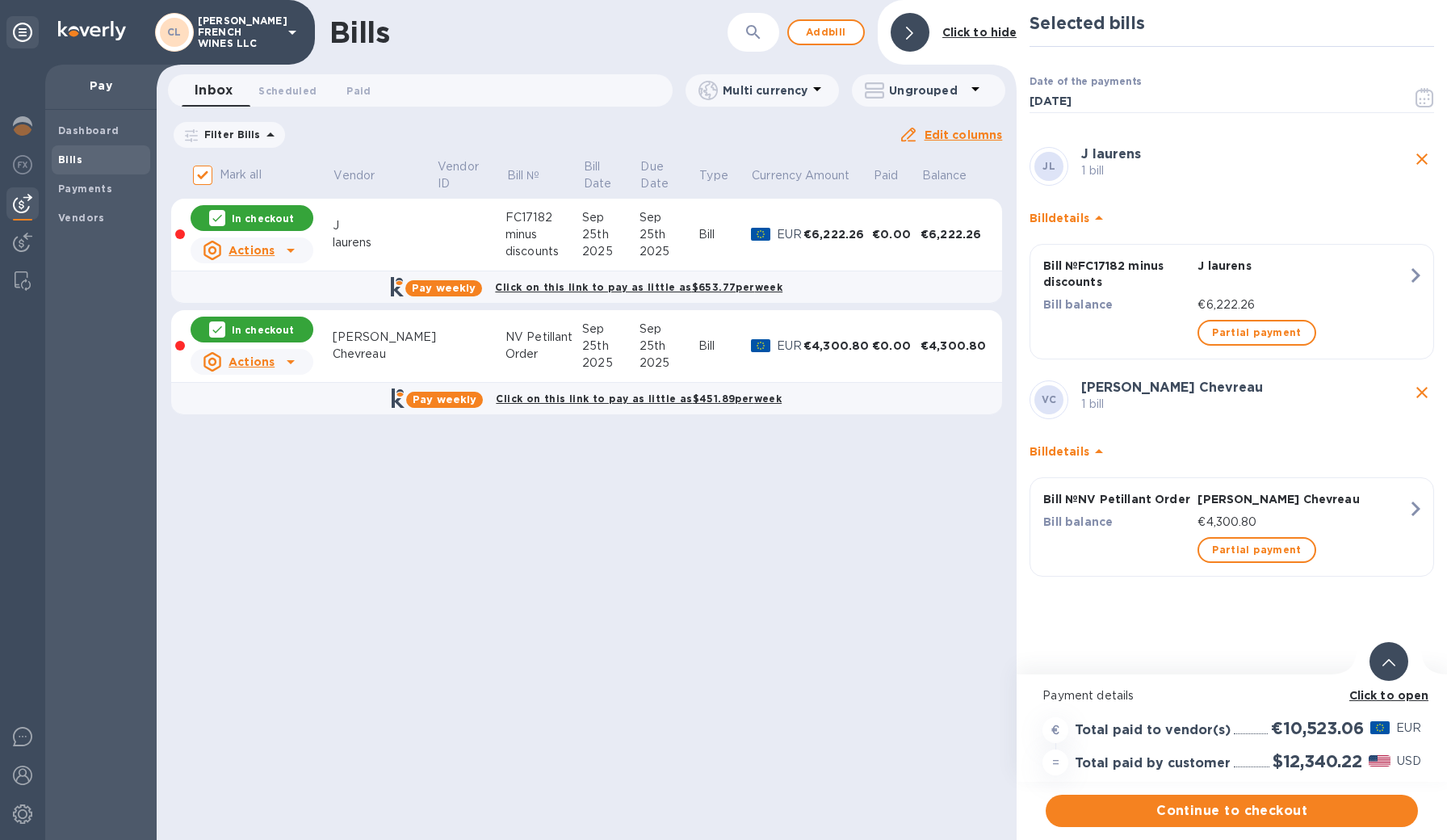
scroll to position [0, 0]
click at [1185, 808] on span "Continue to checkout" at bounding box center [1232, 810] width 346 height 19
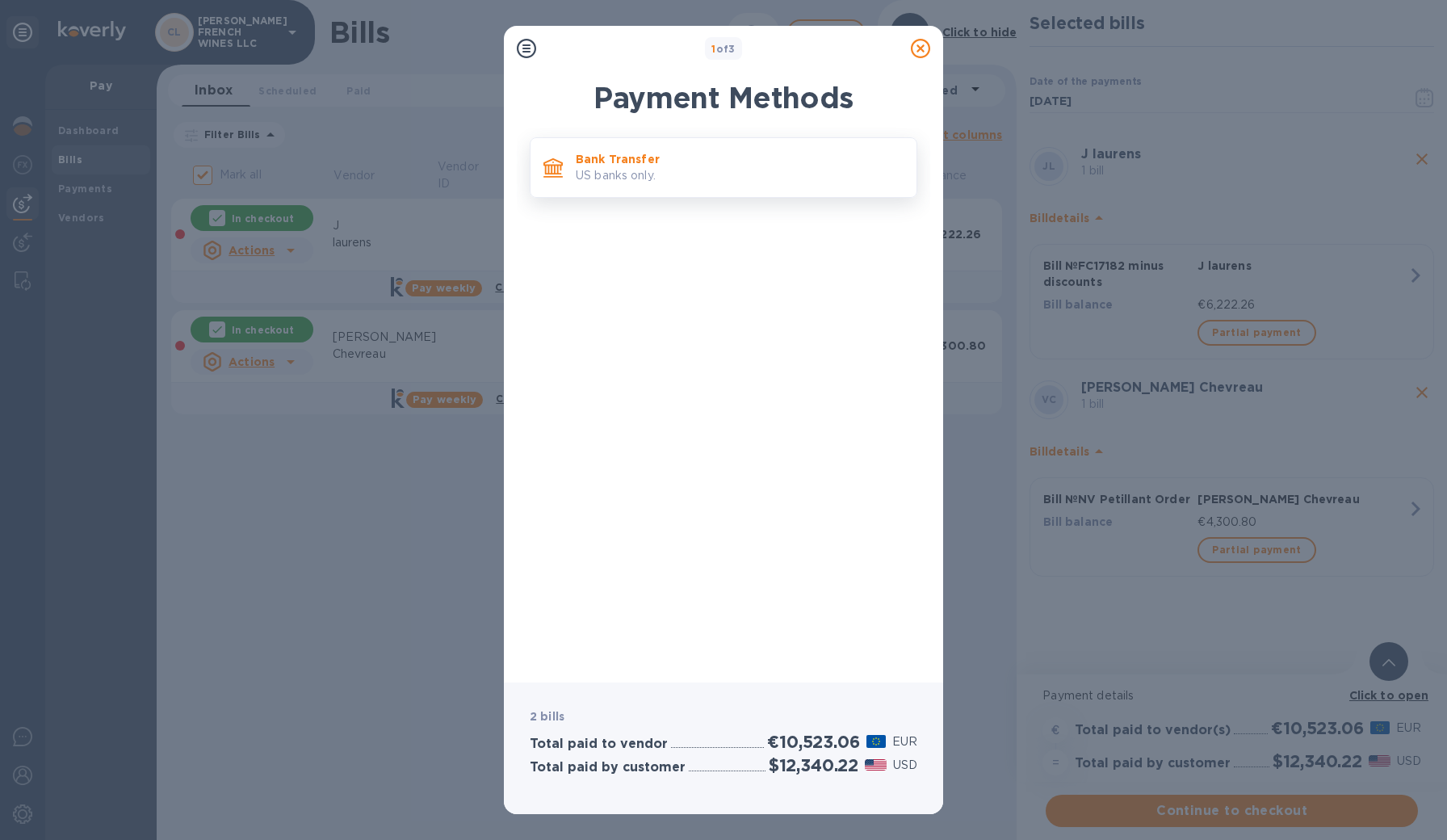
click at [672, 179] on p "US banks only." at bounding box center [740, 175] width 328 height 17
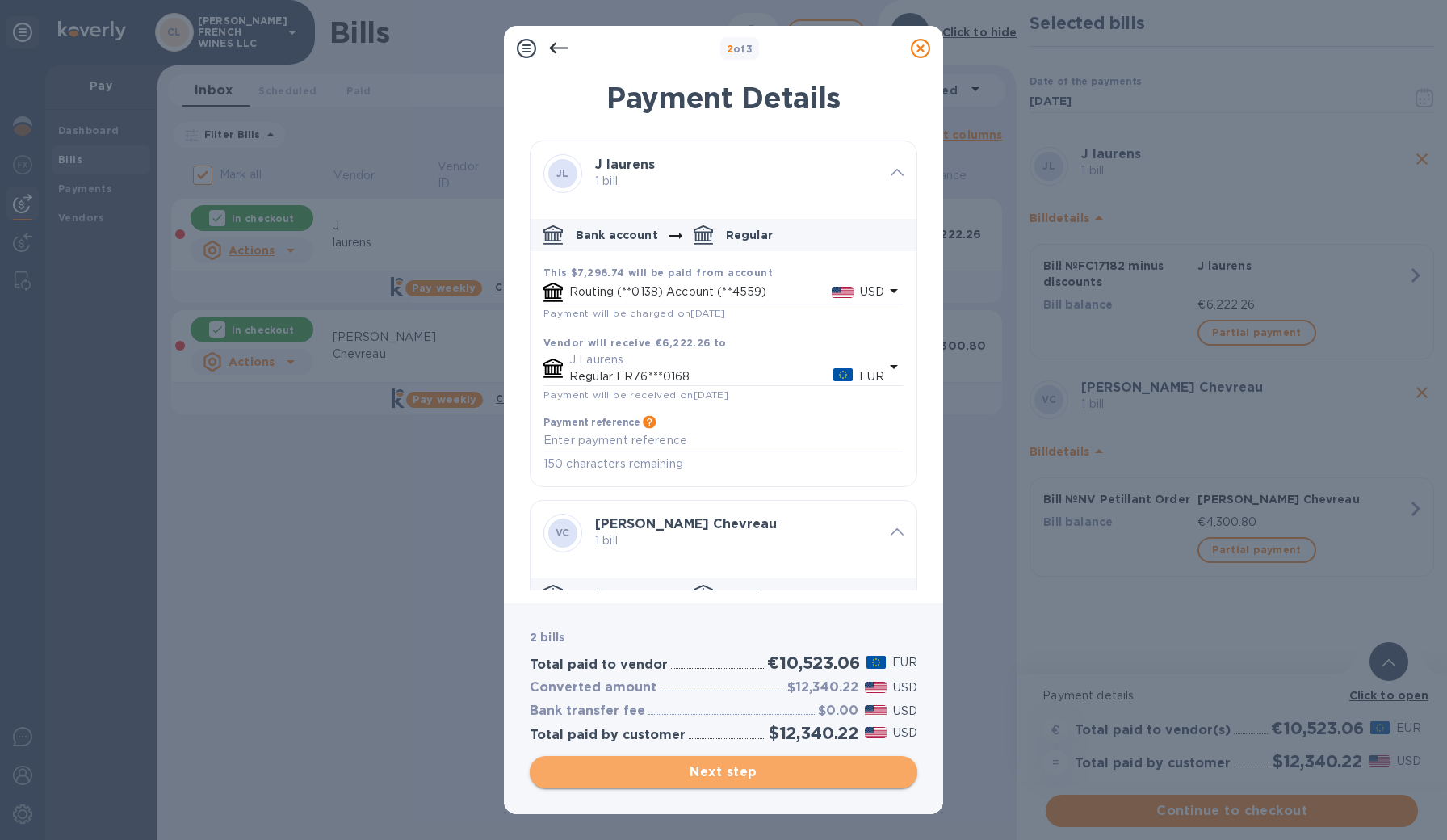
click at [711, 768] on span "Next step" at bounding box center [723, 771] width 362 height 19
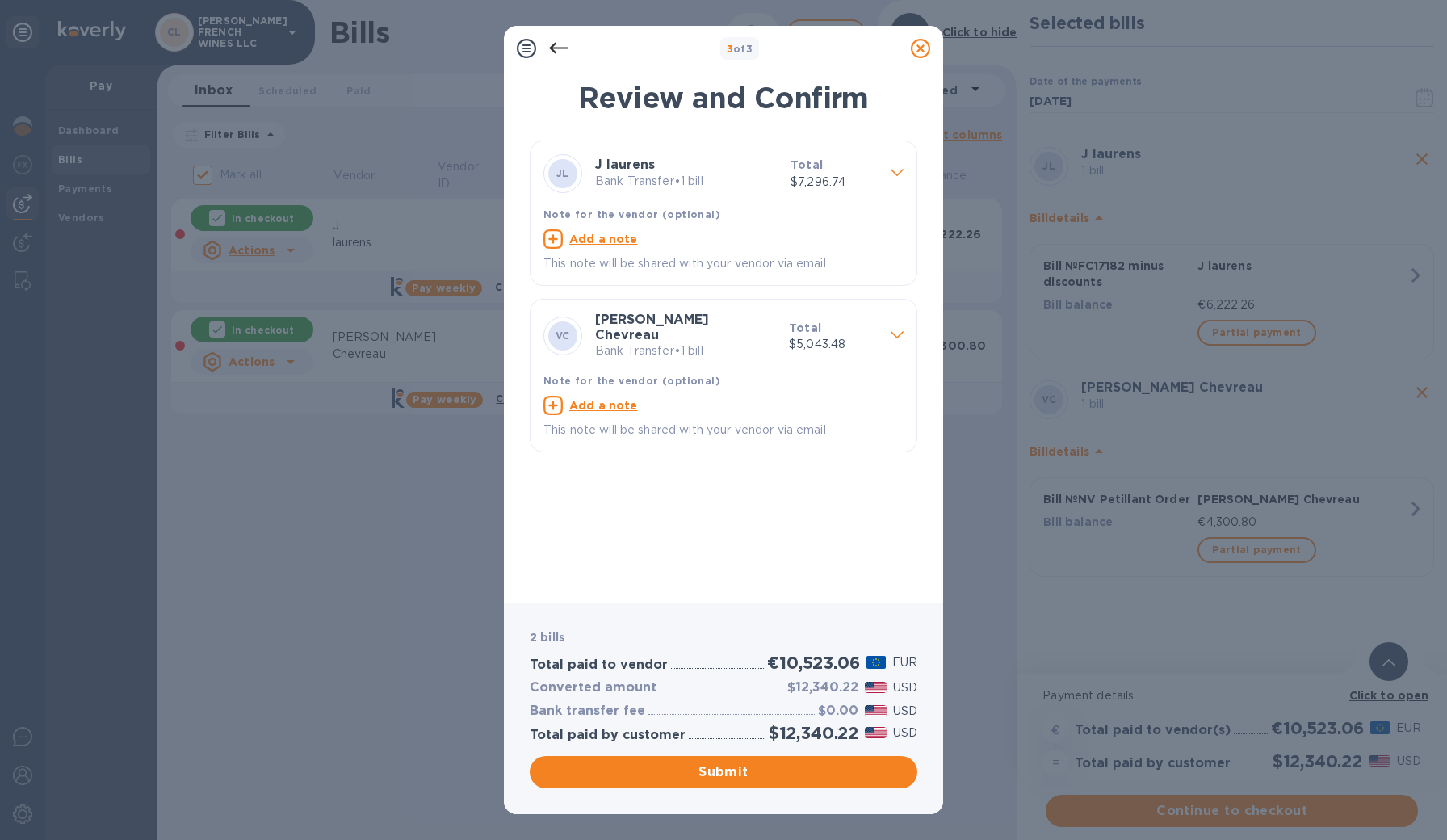
click at [899, 174] on icon at bounding box center [898, 172] width 13 height 7
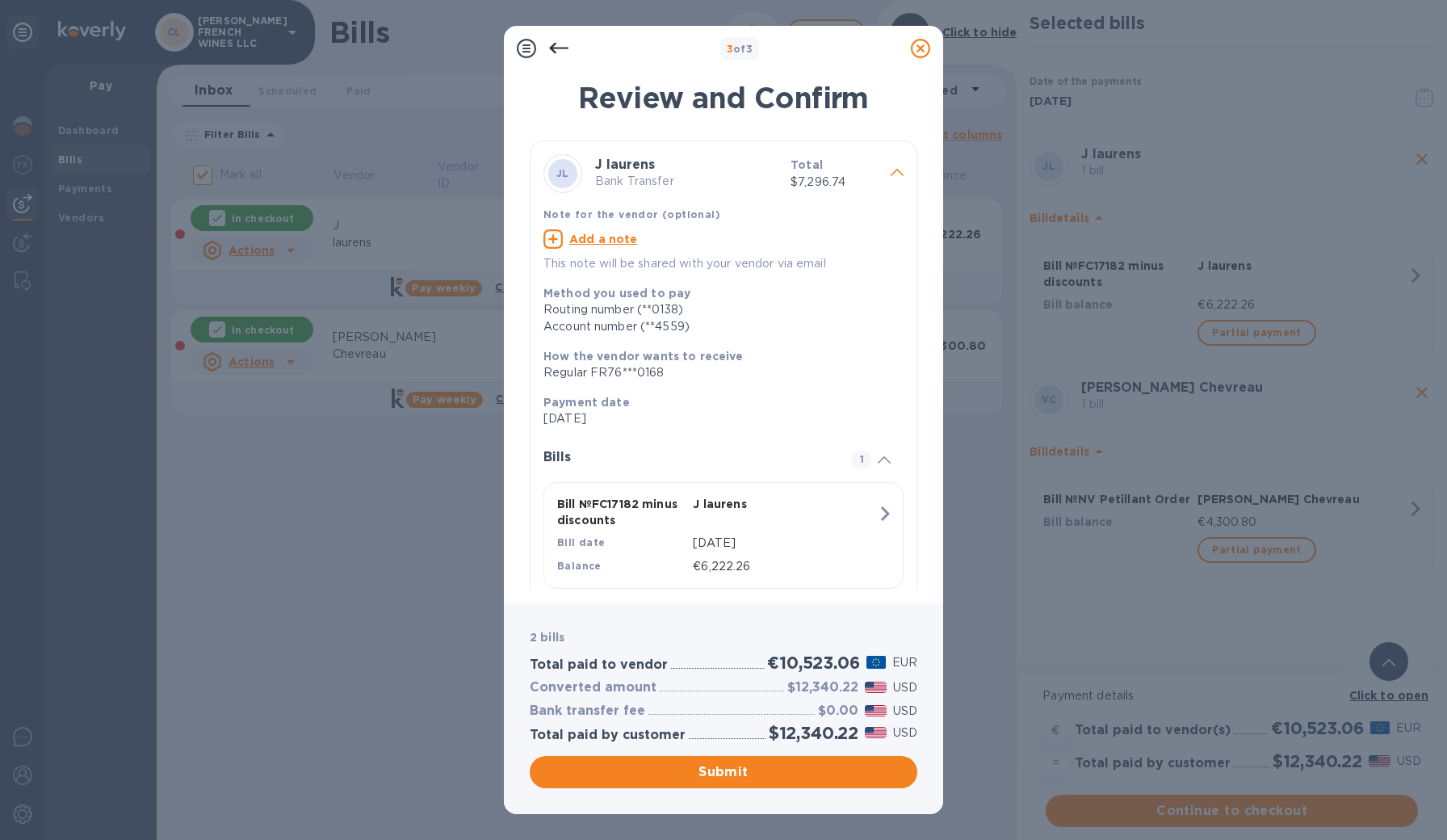
click at [891, 172] on icon at bounding box center [898, 172] width 13 height 7
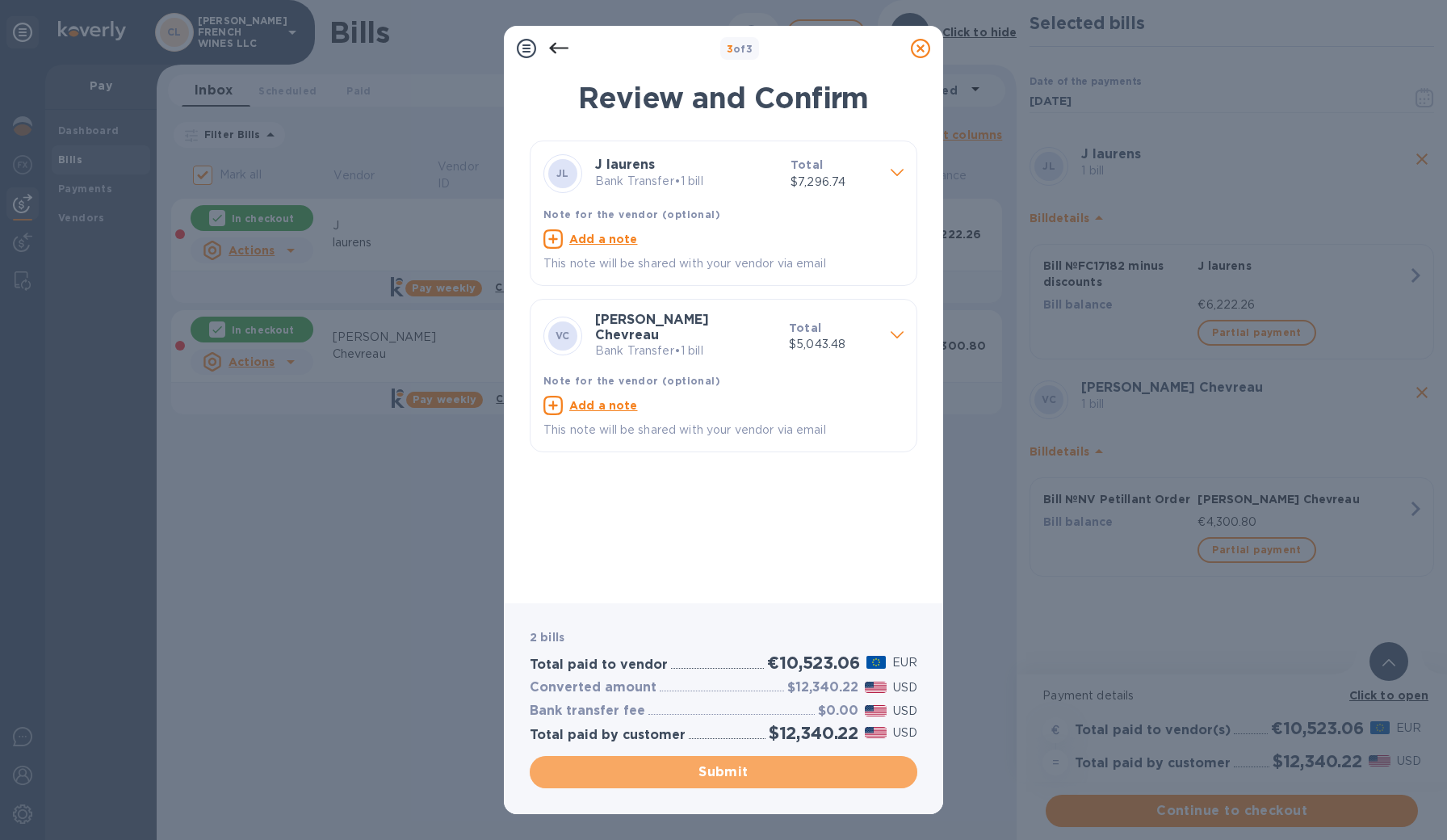
click at [764, 772] on span "Submit" at bounding box center [723, 771] width 362 height 19
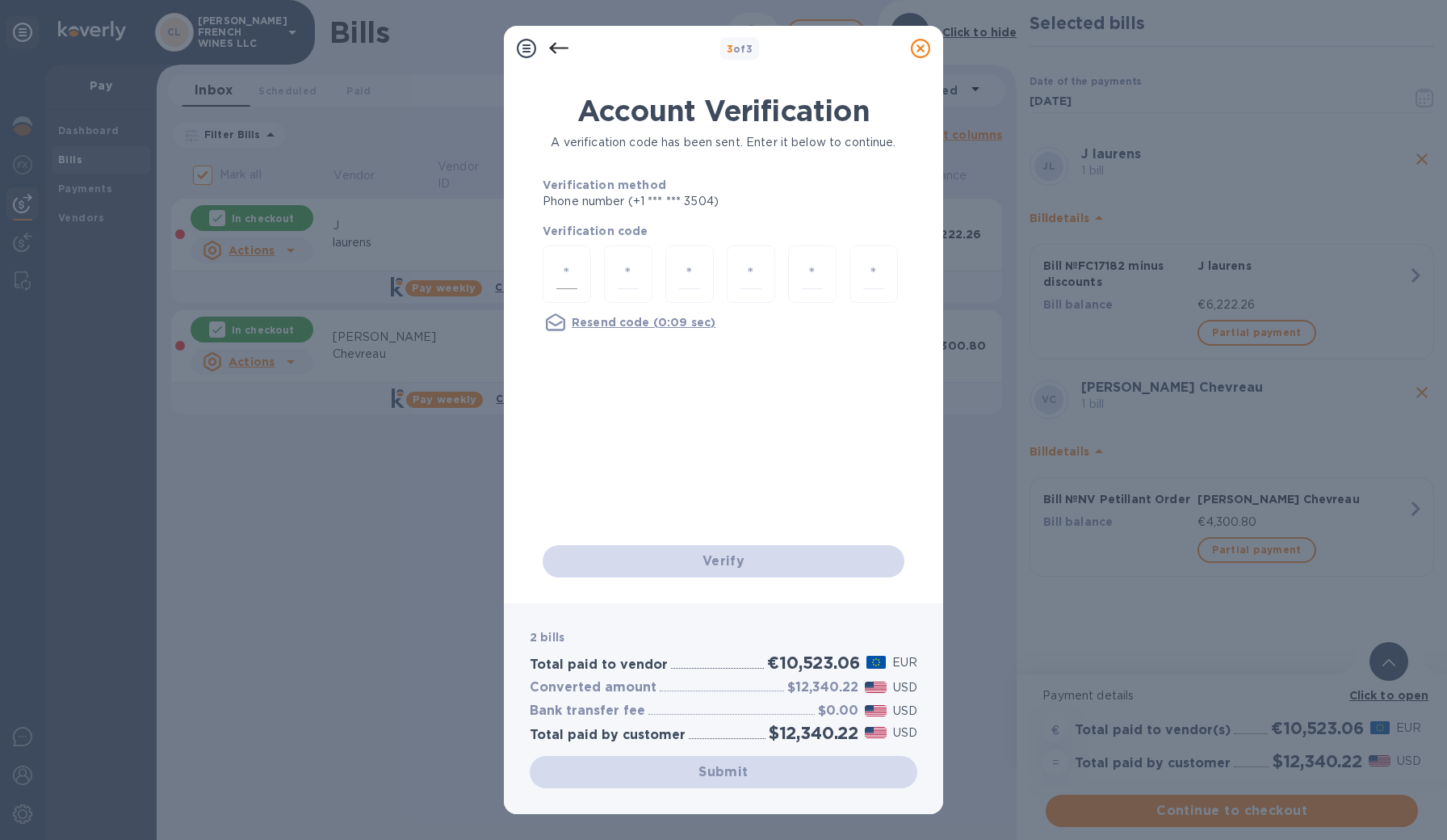
click at [560, 278] on input "number" at bounding box center [567, 274] width 21 height 30
type input "7"
type input "8"
type input "7"
type input "1"
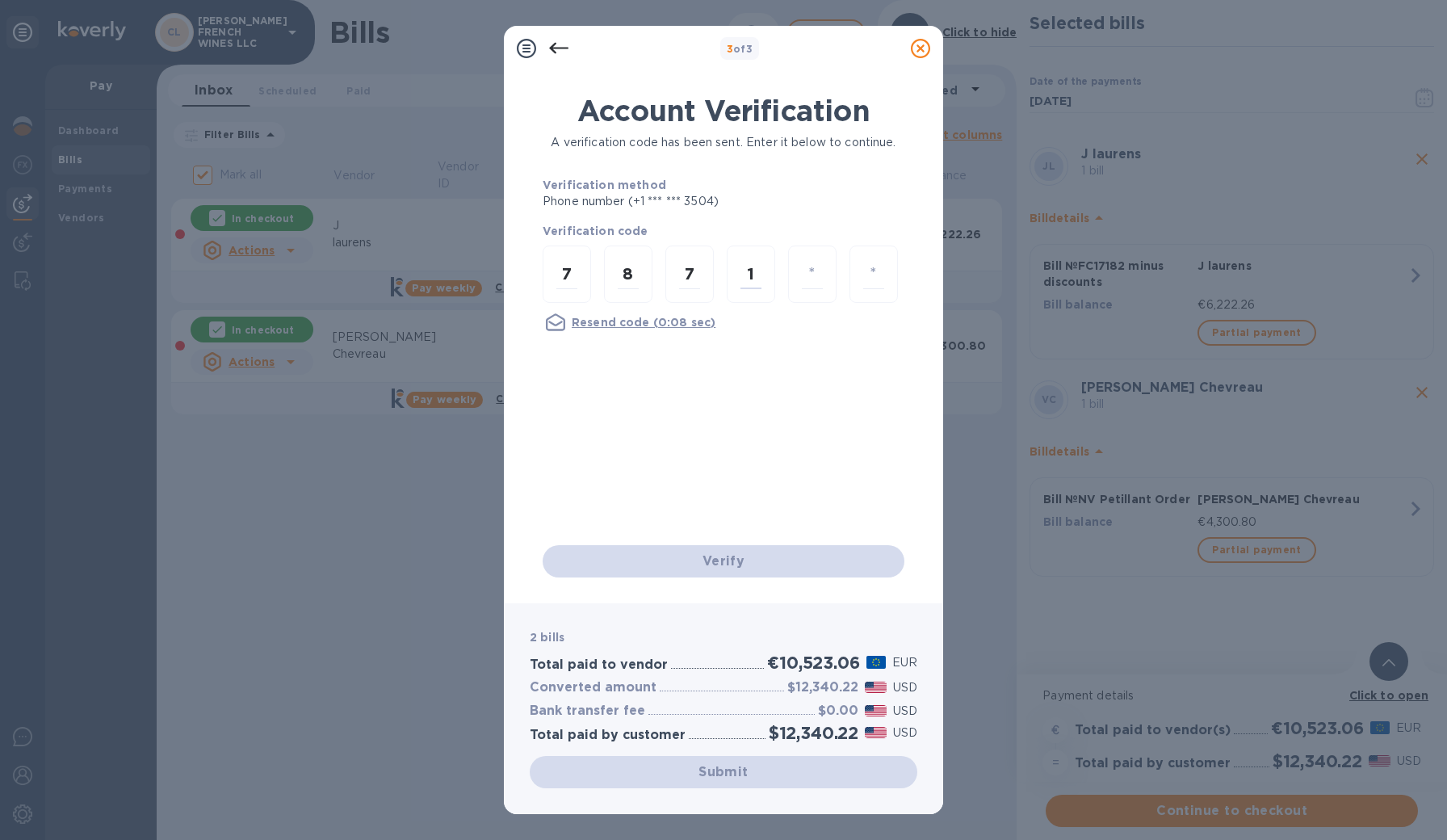
type input "0"
type input "2"
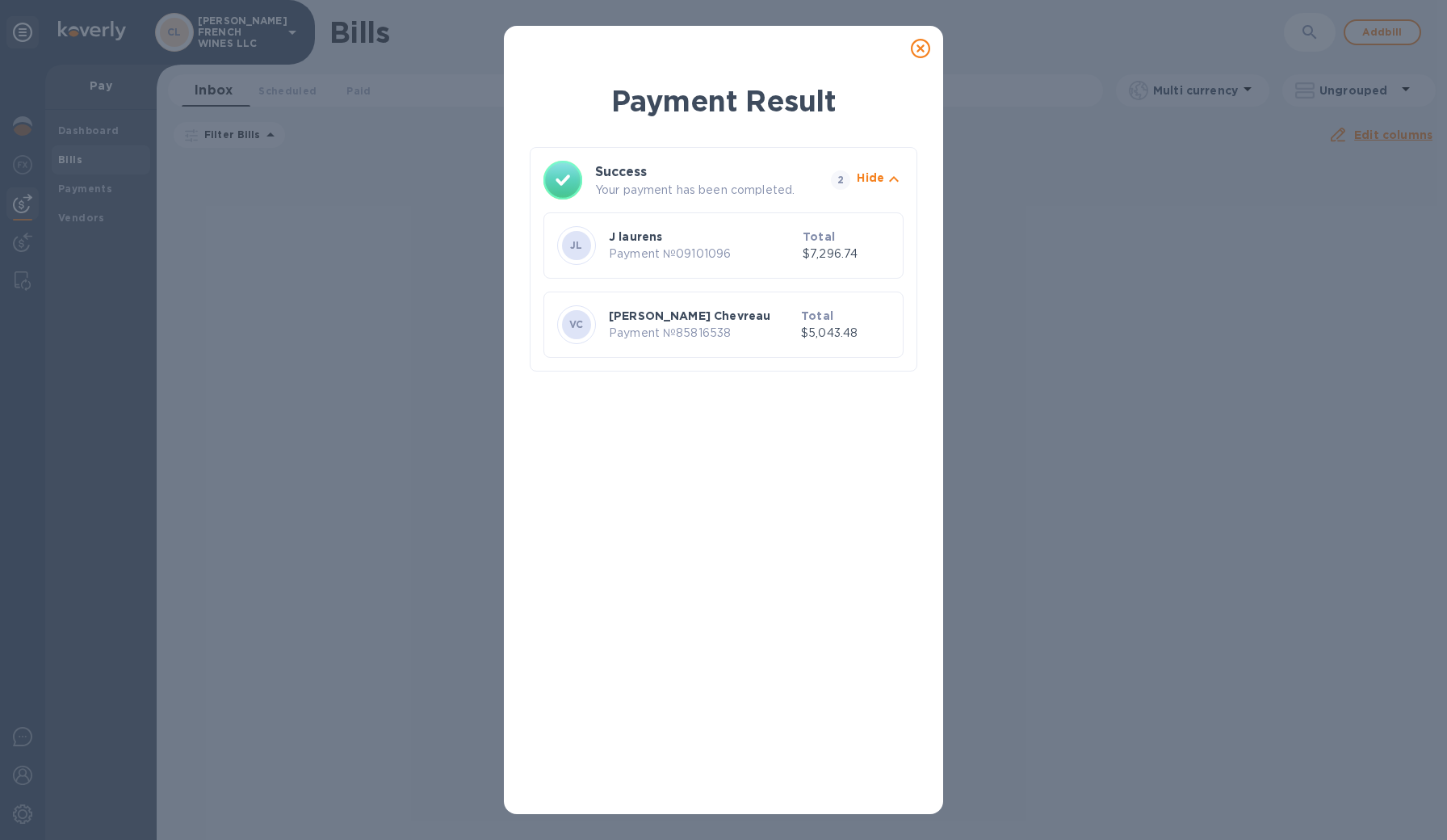
click at [919, 49] on icon at bounding box center [920, 48] width 19 height 19
